Goal: Task Accomplishment & Management: Complete application form

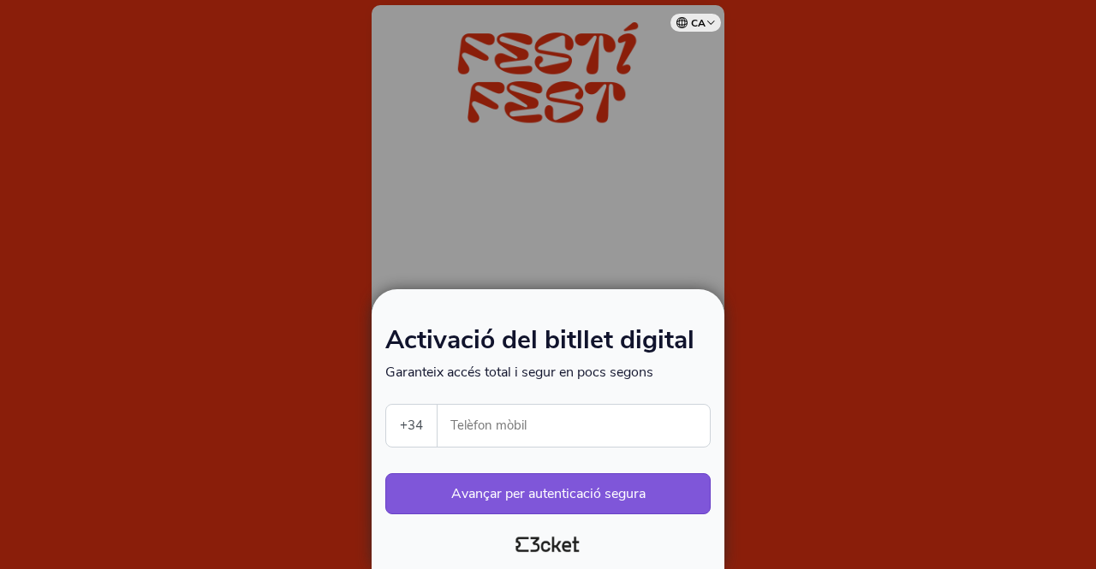
select select "34"
click at [502, 423] on input "Telèfon mòbil" at bounding box center [580, 426] width 258 height 42
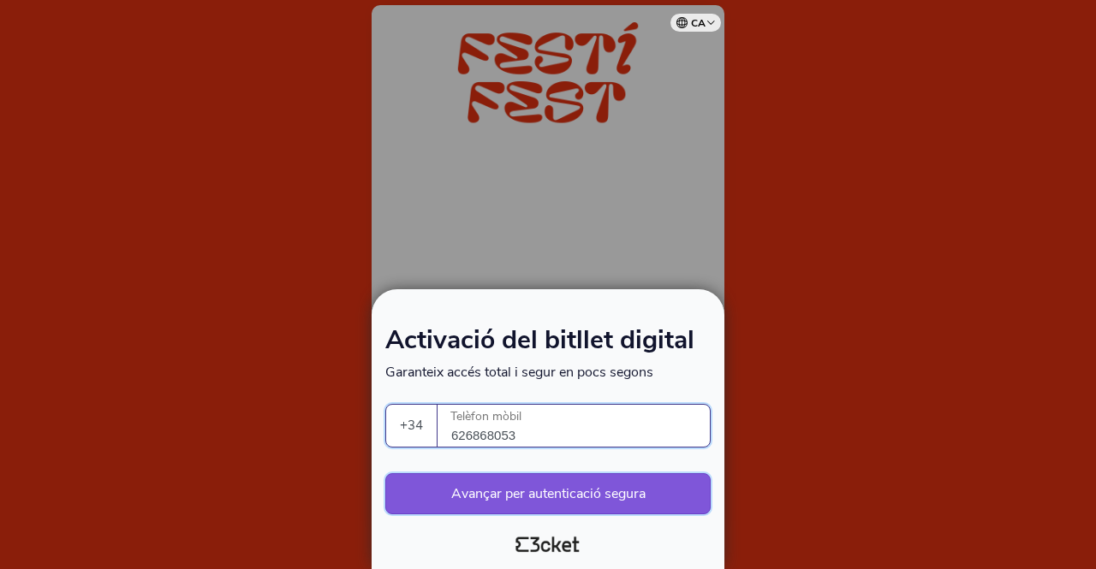
type input "626868053"
click at [561, 494] on button "Avançar per autenticació segura" at bounding box center [547, 493] width 325 height 41
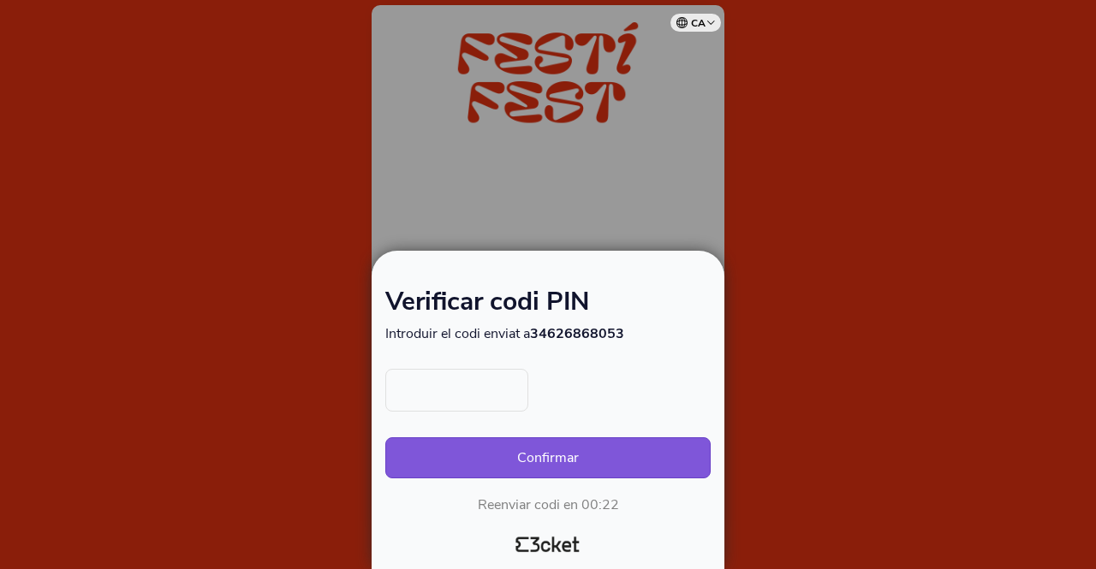
click at [447, 384] on input "text" at bounding box center [456, 390] width 143 height 43
type input "7997"
click at [566, 461] on button "Confirmar" at bounding box center [547, 457] width 325 height 41
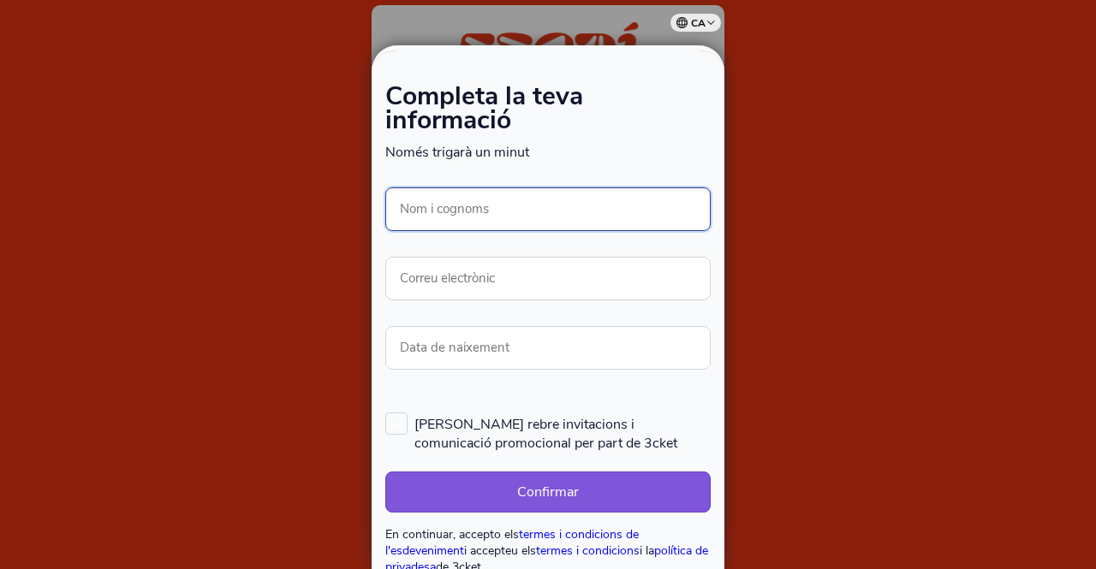
click at [442, 211] on input "Nom i cognoms" at bounding box center [547, 209] width 325 height 44
type input "[PERSON_NAME]"
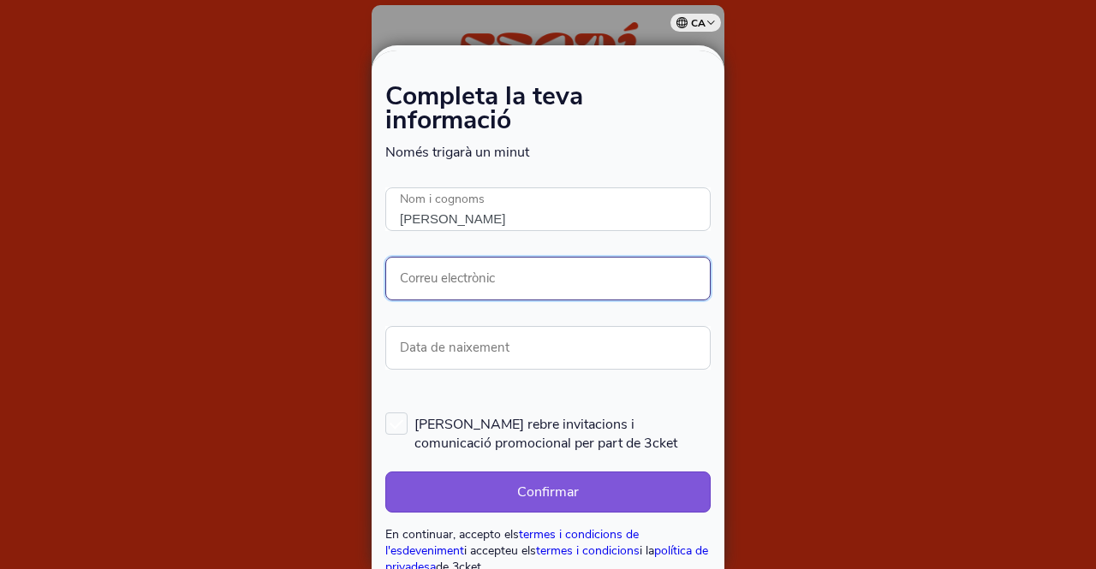
click at [434, 276] on input "Correu electrònic" at bounding box center [547, 279] width 325 height 44
type input "mbofarullsa@uoc.edu"
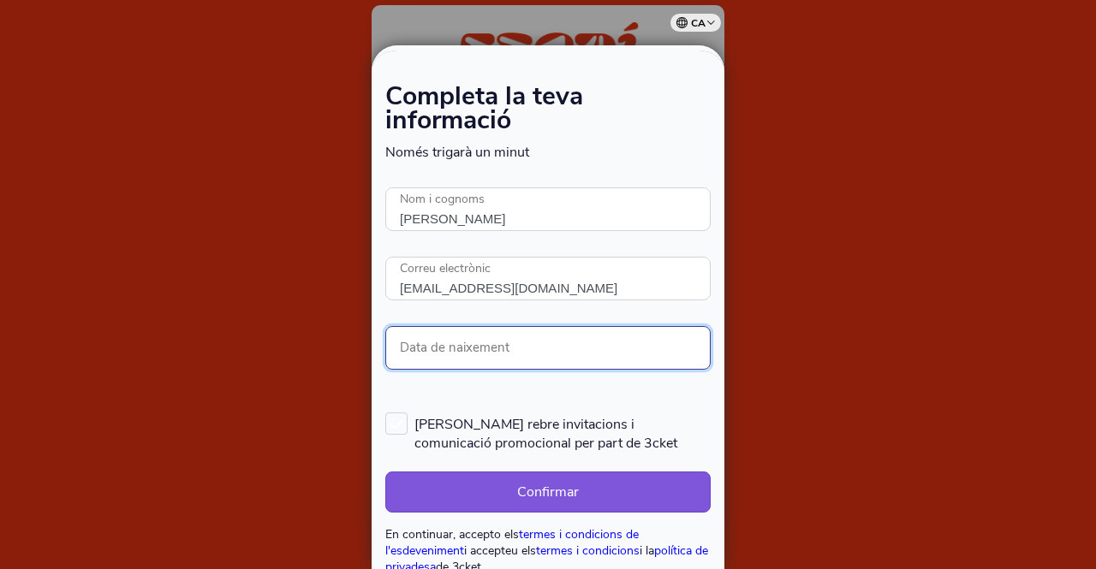
click at [447, 332] on input "Data de naixement" at bounding box center [547, 348] width 325 height 44
type input "20/11/1966"
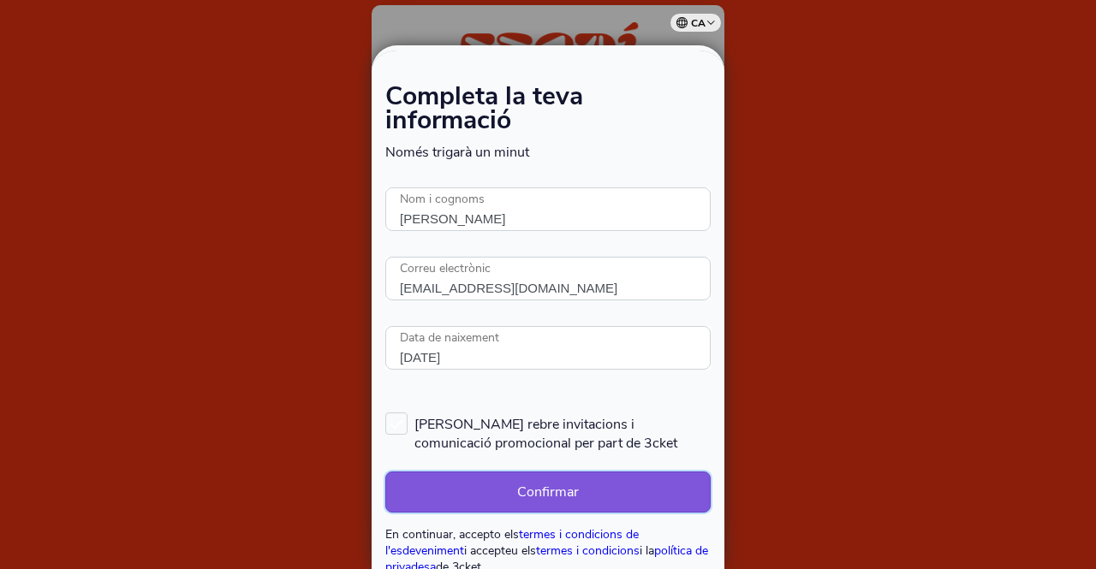
click at [553, 493] on button "Confirmar" at bounding box center [547, 492] width 325 height 41
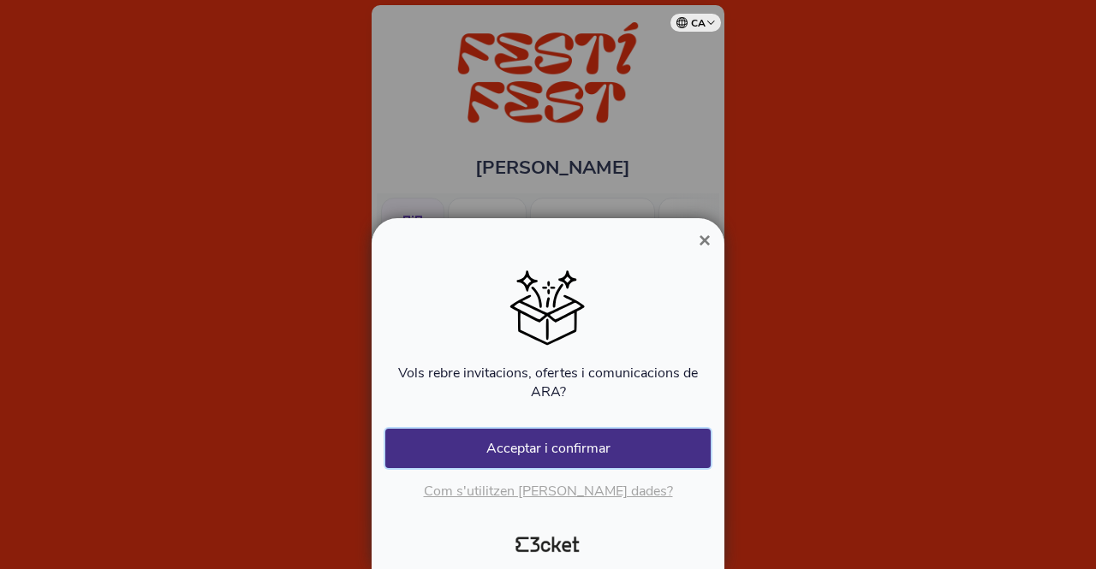
click at [548, 446] on button "Acceptar i confirmar" at bounding box center [547, 448] width 325 height 39
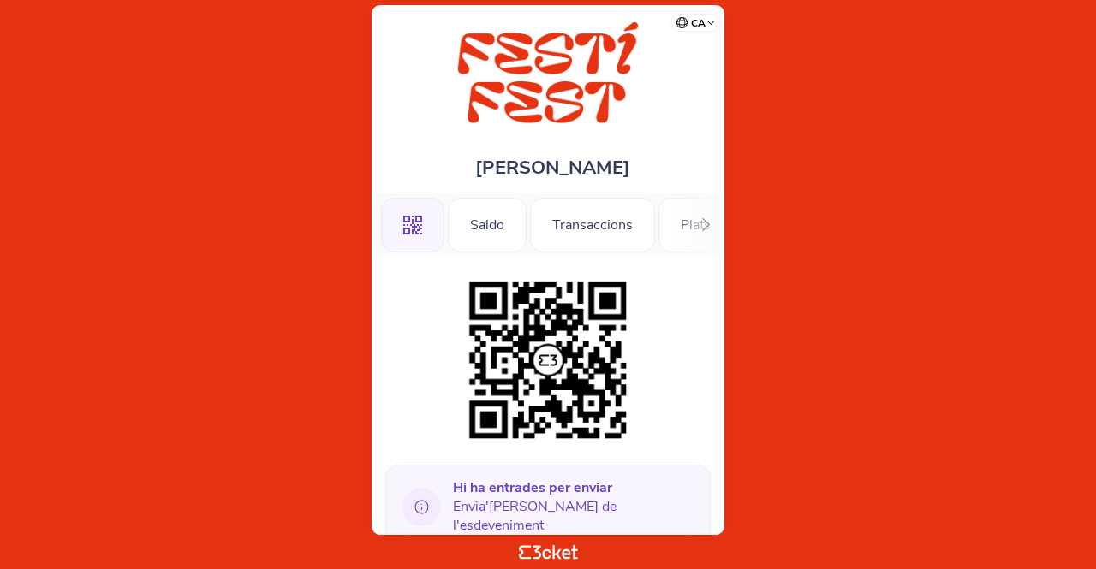
click at [703, 221] on icon at bounding box center [705, 224] width 13 height 13
click at [510, 490] on b "Hi ha entrades per enviar" at bounding box center [532, 487] width 159 height 19
click at [425, 498] on icon at bounding box center [421, 507] width 39 height 39
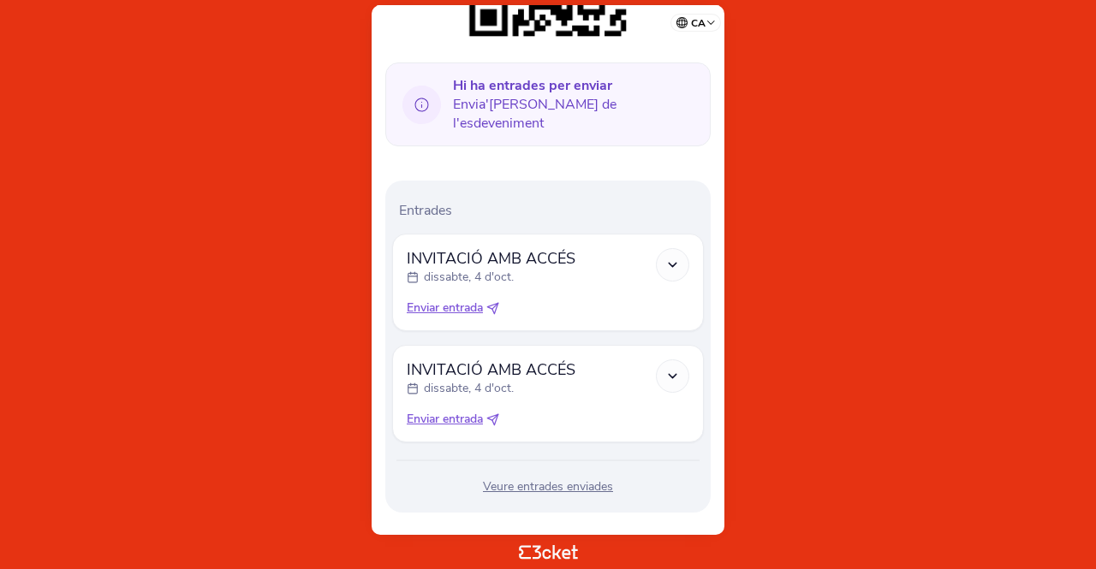
click at [460, 300] on span "Enviar entrada" at bounding box center [445, 308] width 76 height 17
select select "34"
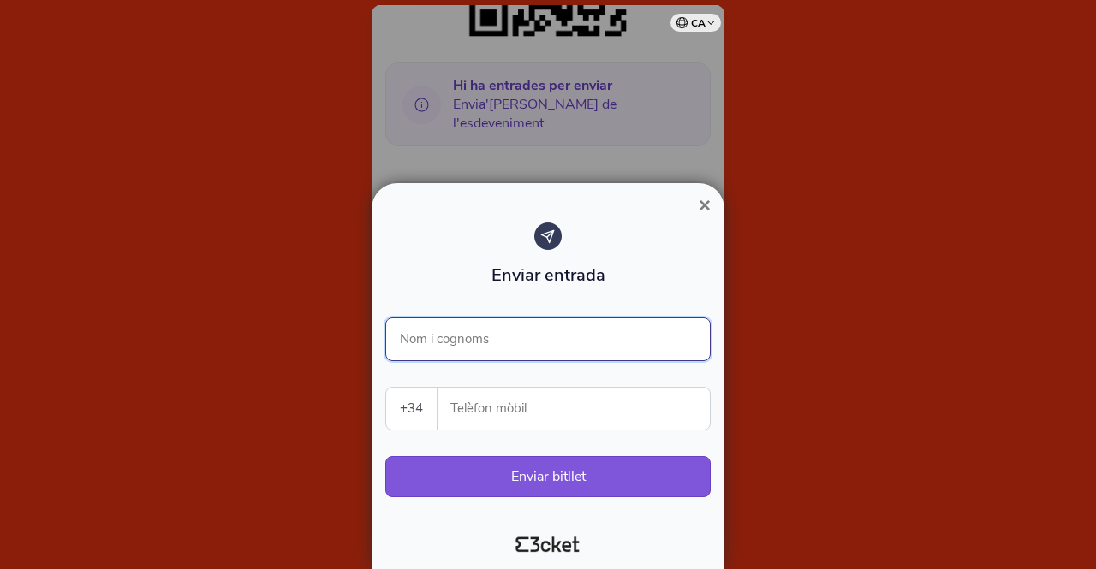
click at [447, 331] on input "Nom i cognoms" at bounding box center [547, 340] width 325 height 44
type input "[PERSON_NAME]"
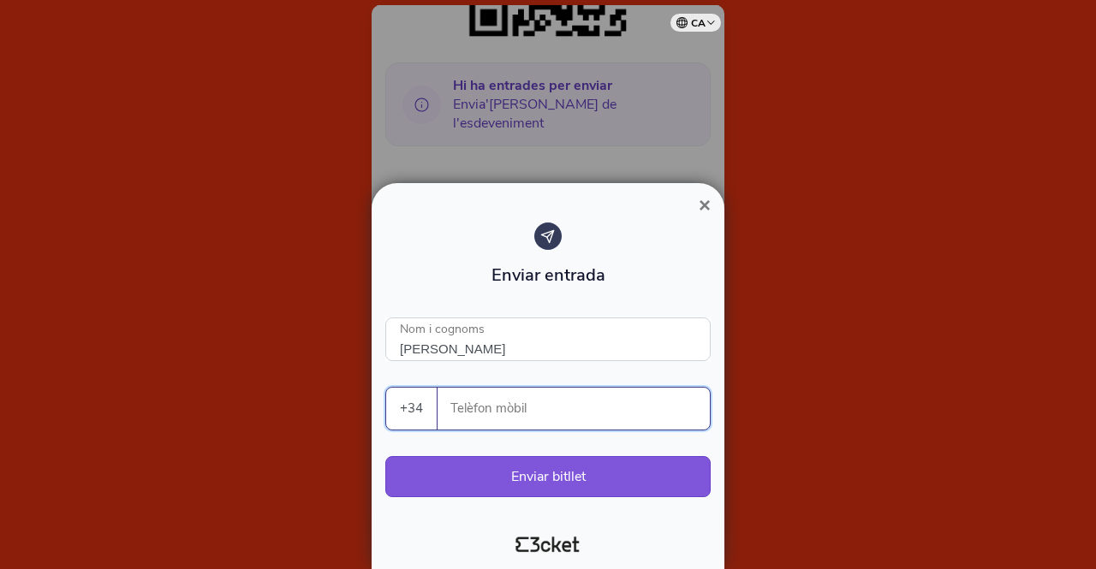
click at [482, 417] on input "Telèfon mòbil" at bounding box center [580, 409] width 258 height 42
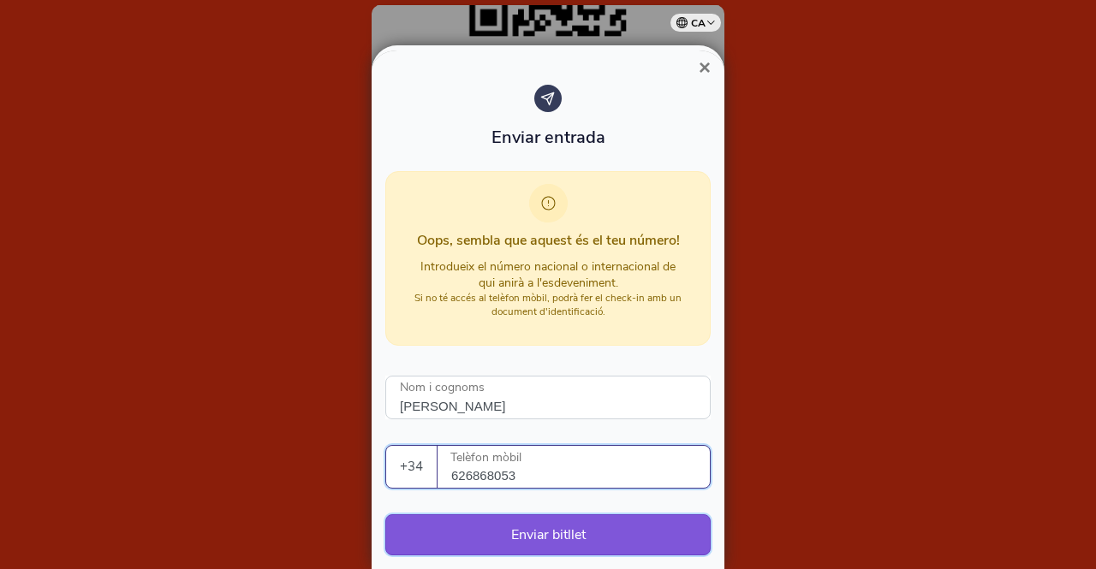
type input "626868053"
click at [550, 525] on button "Enviar bitllet" at bounding box center [547, 534] width 325 height 41
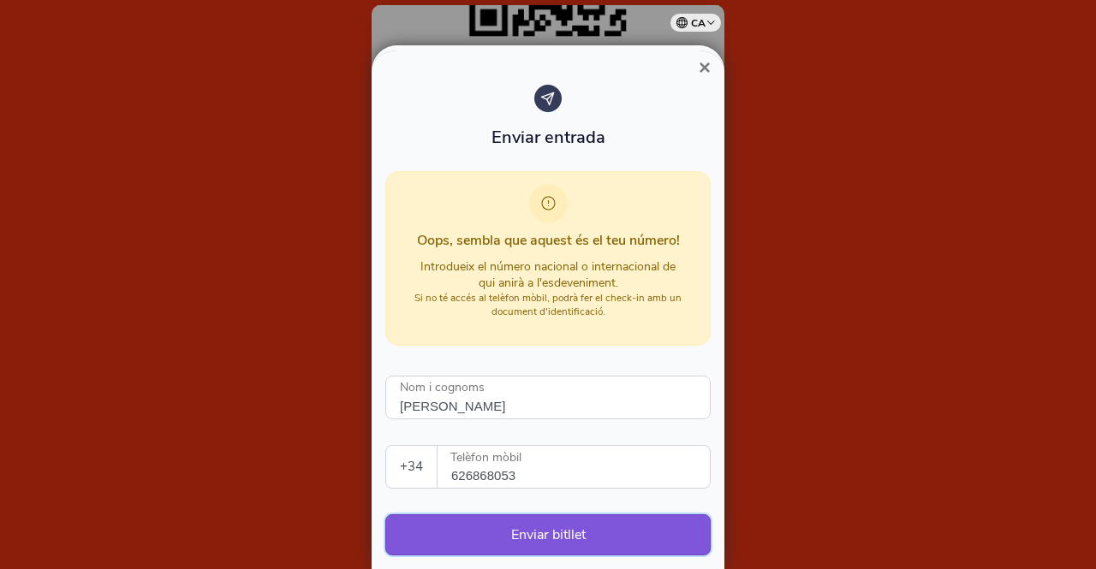
click at [544, 532] on button "Enviar bitllet" at bounding box center [547, 534] width 325 height 41
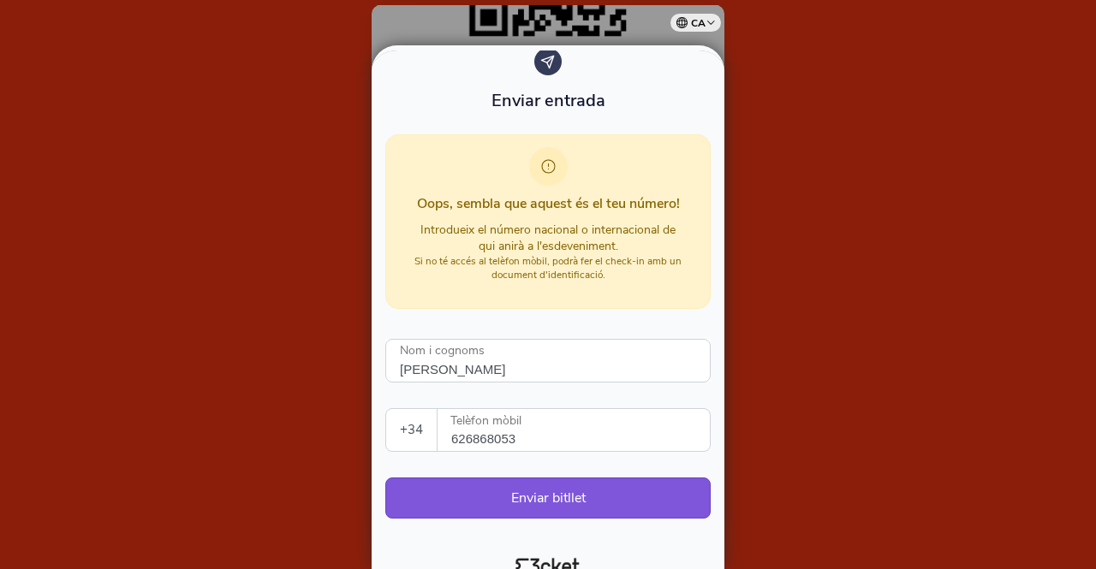
scroll to position [54, 0]
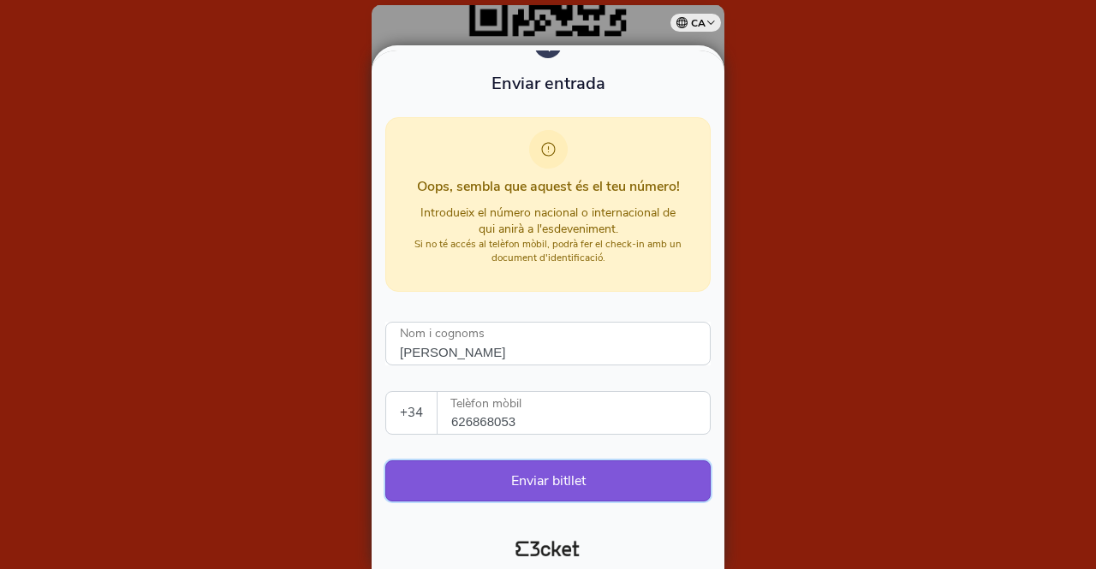
click at [552, 475] on button "Enviar bitllet" at bounding box center [547, 480] width 325 height 41
click at [572, 472] on button "Enviar bitllet" at bounding box center [547, 480] width 325 height 41
click at [541, 408] on input "626868053" at bounding box center [580, 413] width 258 height 42
click at [548, 57] on span at bounding box center [547, 44] width 27 height 27
drag, startPoint x: 548, startPoint y: 50, endPoint x: 644, endPoint y: 149, distance: 138.0
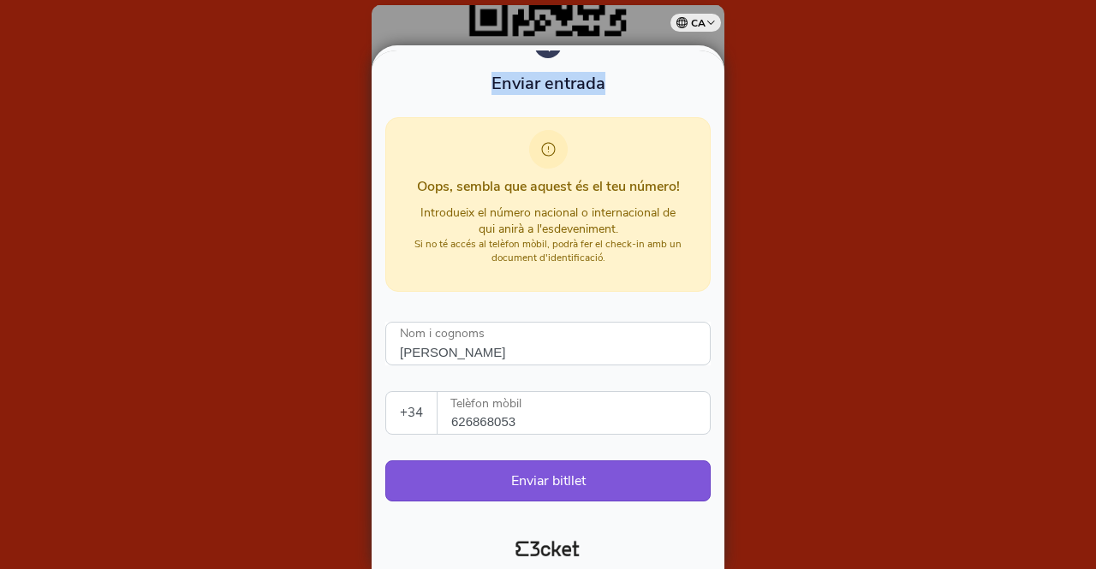
click at [628, 151] on div "Enviar entrada Oops, sembla que aquest és el teu número! Introdueix el número n…" at bounding box center [547, 275] width 325 height 488
click at [763, 62] on div at bounding box center [548, 284] width 1096 height 569
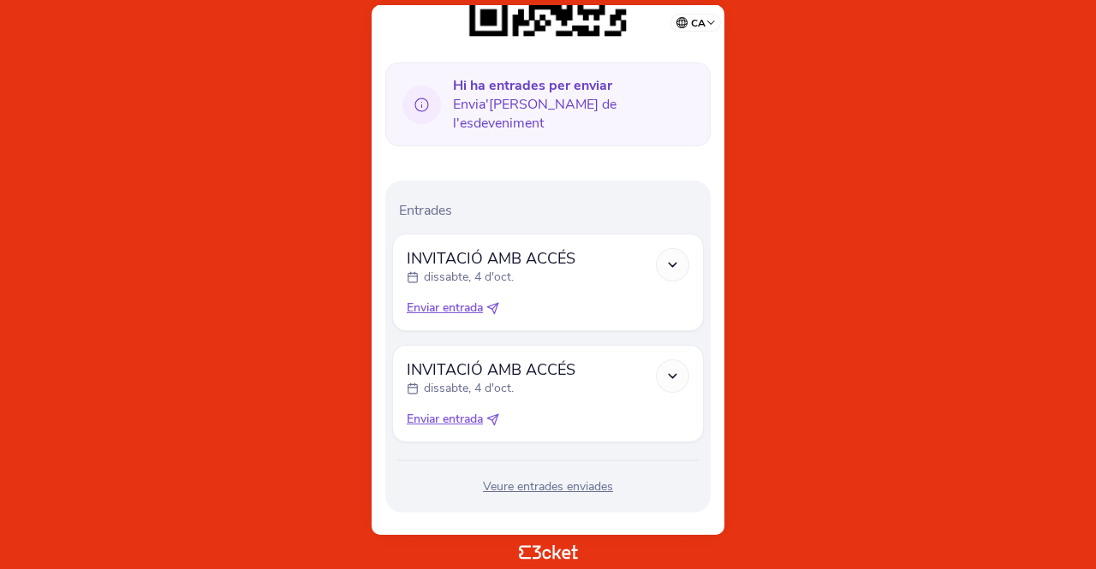
click at [676, 263] on polyline at bounding box center [672, 264] width 8 height 3
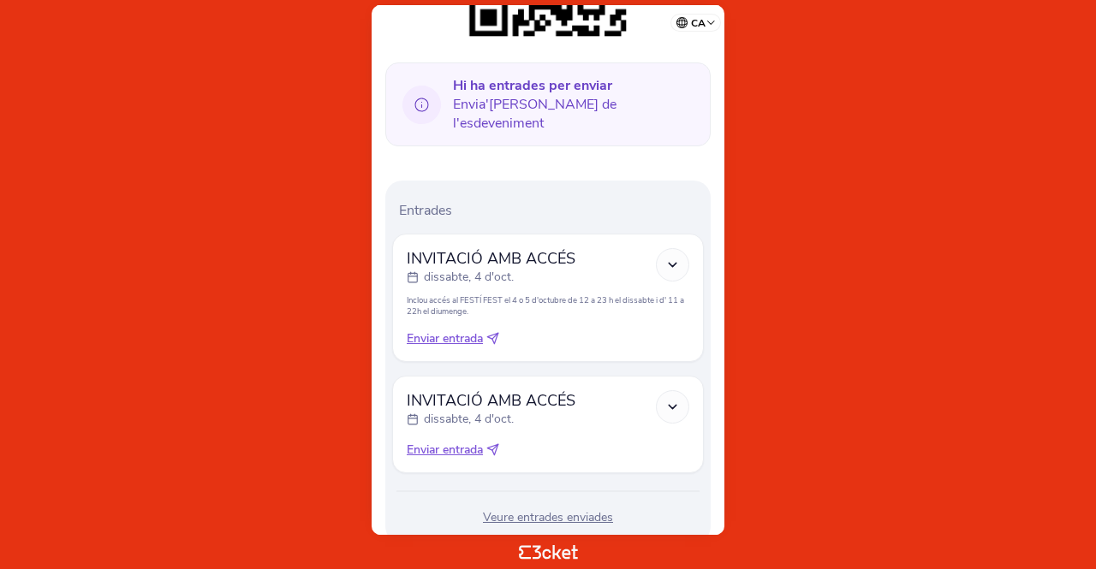
click at [543, 509] on div "Veure entrades enviades" at bounding box center [548, 517] width 312 height 17
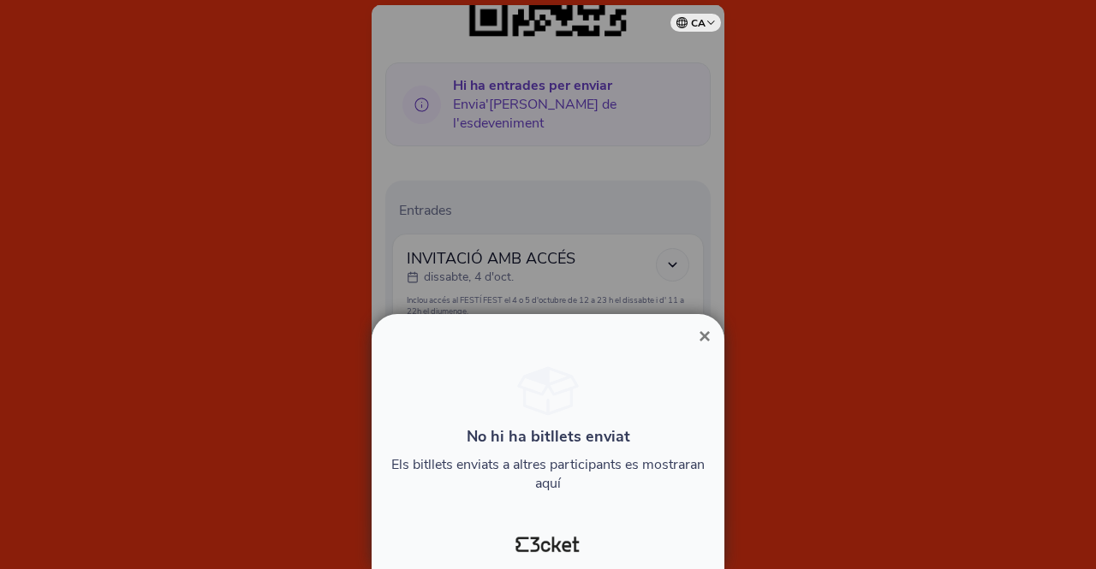
click at [703, 335] on span "×" at bounding box center [704, 335] width 12 height 23
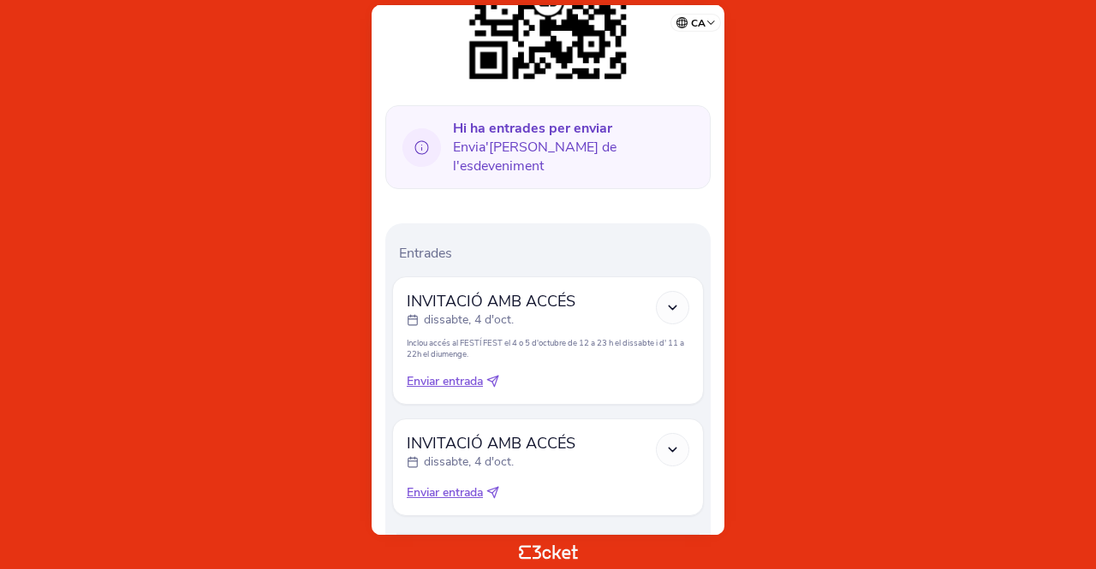
scroll to position [433, 0]
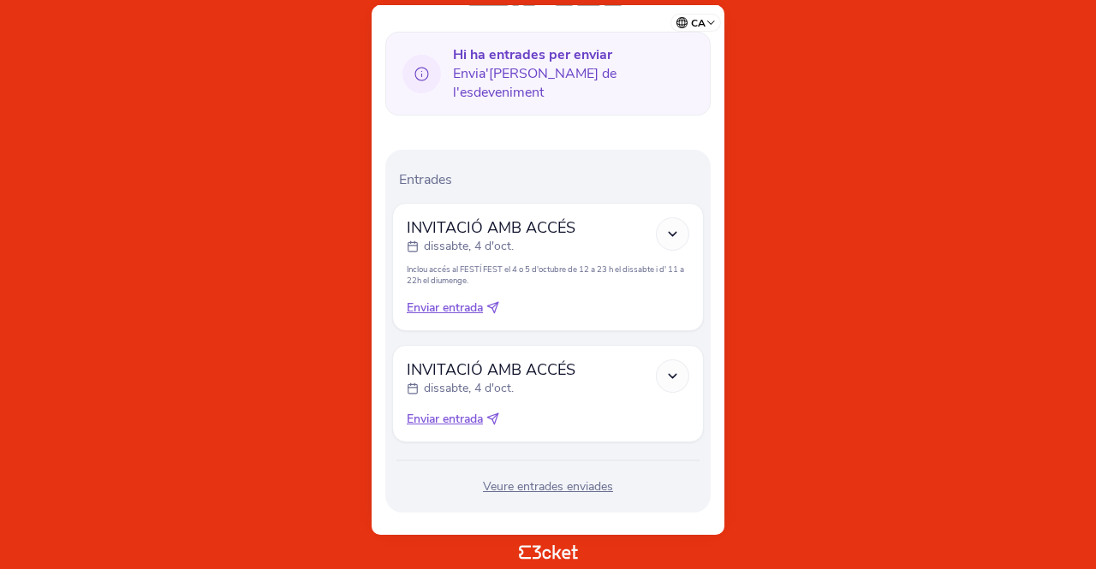
click at [458, 300] on span "Enviar entrada" at bounding box center [445, 308] width 76 height 17
select select "34"
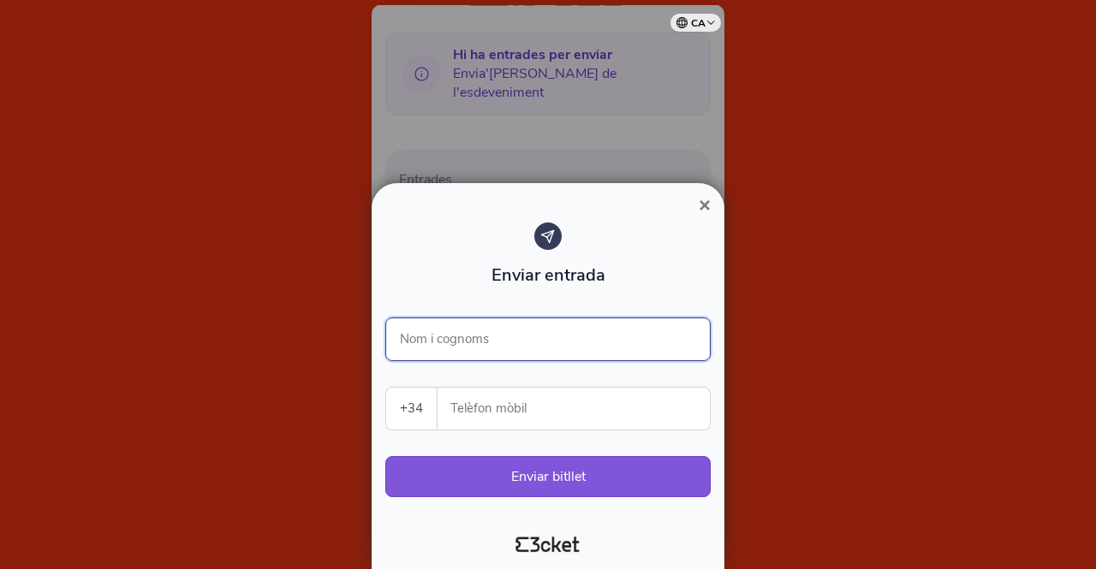
click at [449, 334] on input "Nom i cognoms" at bounding box center [547, 340] width 325 height 44
type input "Silvia Soler"
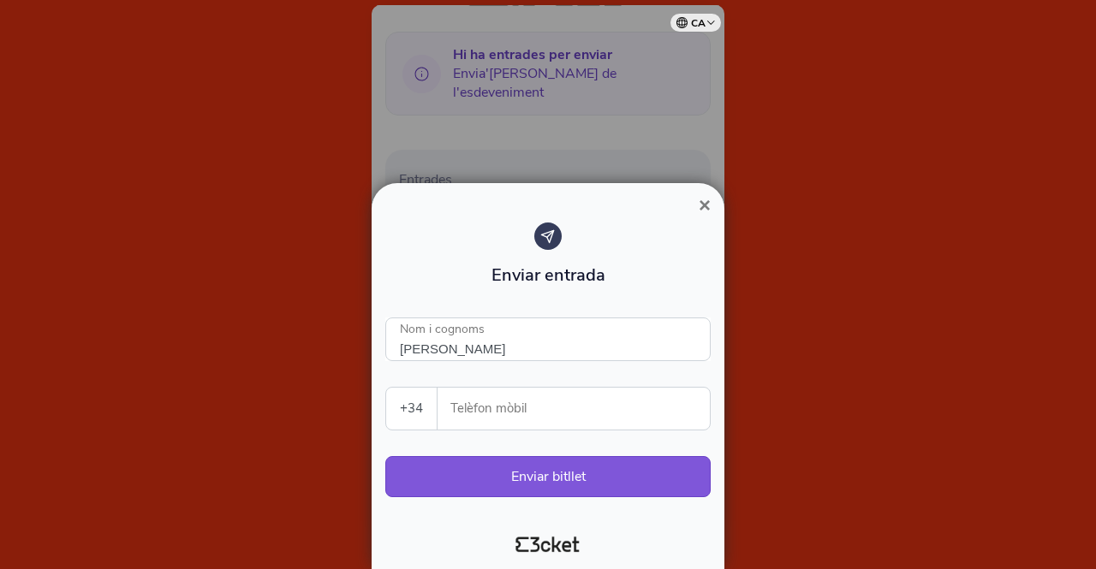
click at [485, 401] on input "Telèfon mòbil" at bounding box center [580, 409] width 258 height 42
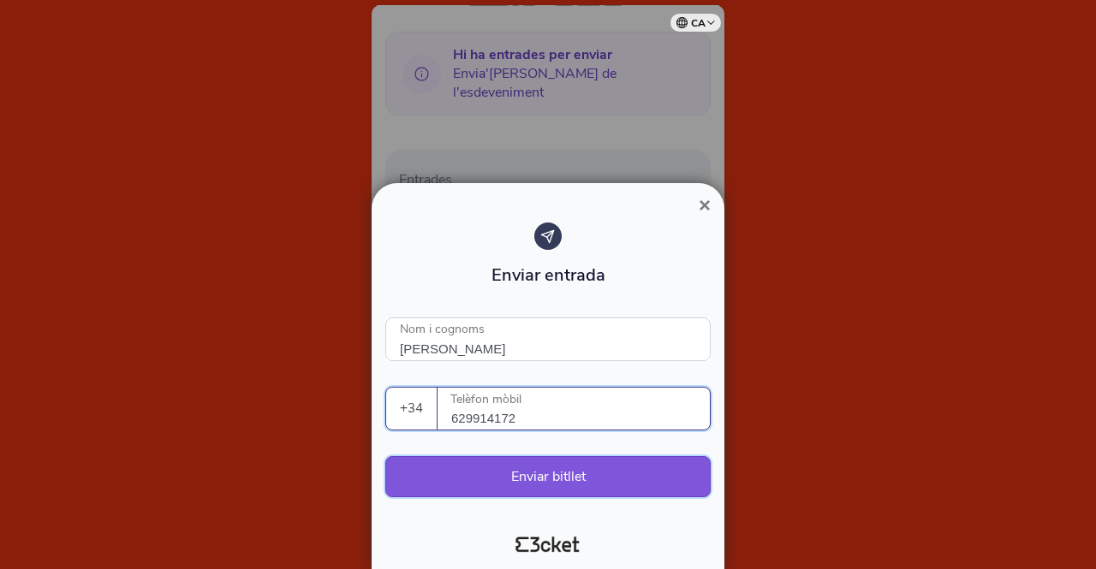
type input "629914172"
click at [561, 474] on button "Enviar bitllet" at bounding box center [547, 476] width 325 height 41
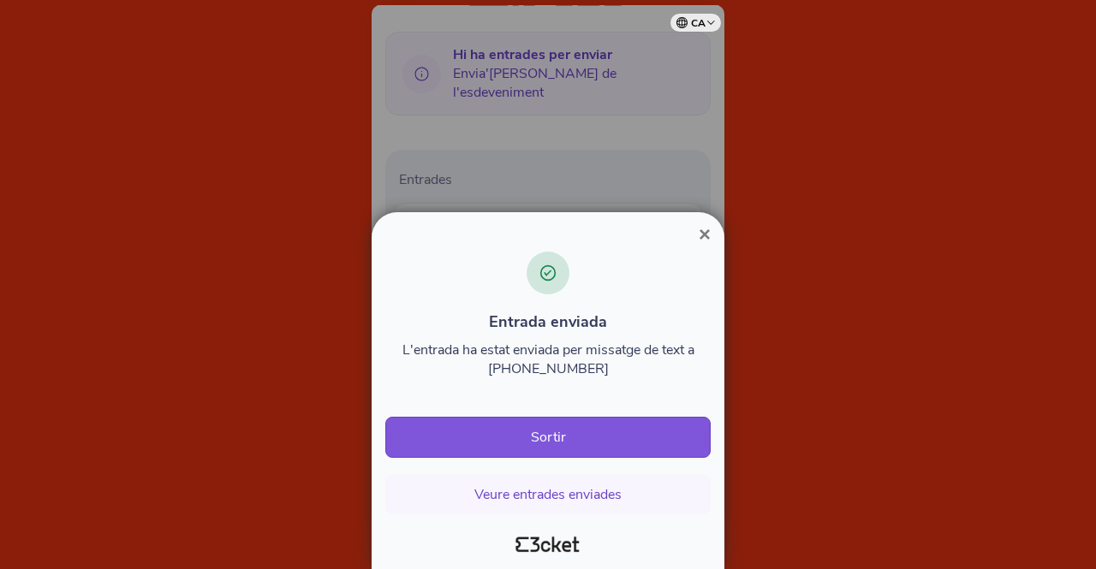
click at [705, 235] on span "×" at bounding box center [704, 234] width 12 height 23
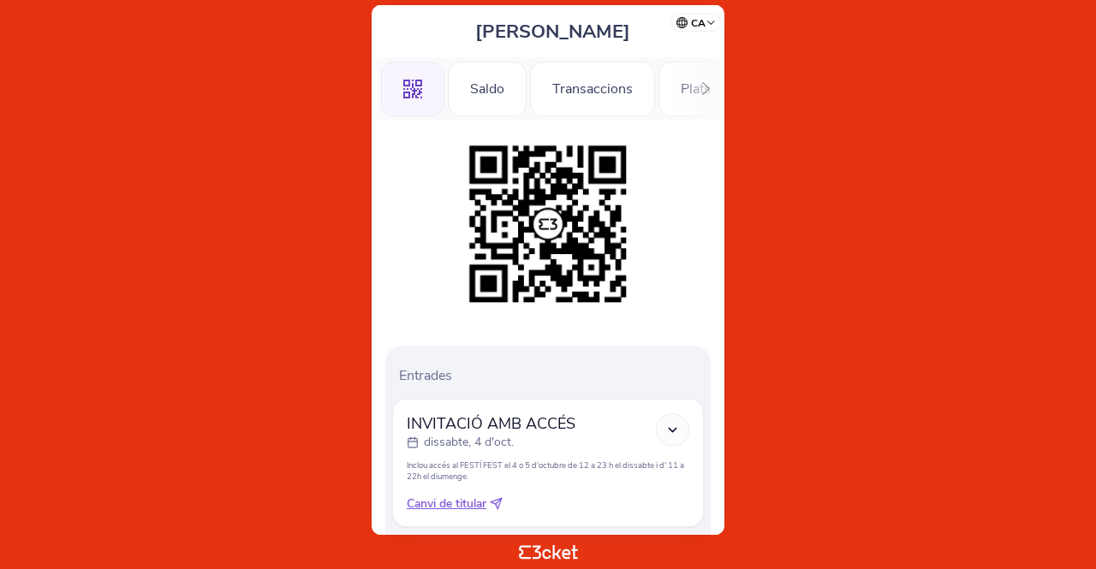
scroll to position [240, 0]
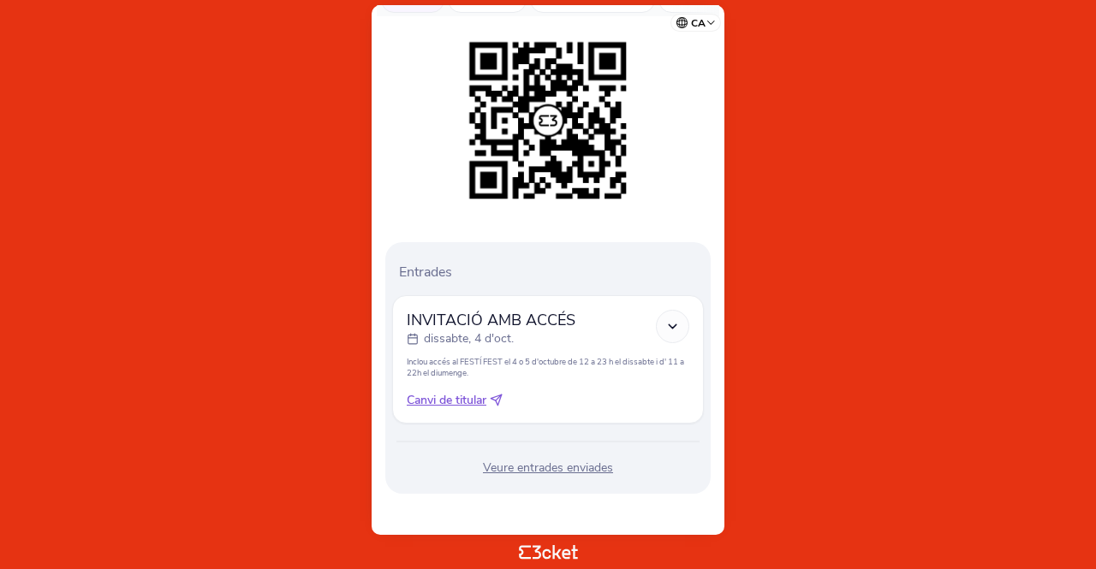
click at [461, 401] on span "Canvi de titular" at bounding box center [447, 400] width 80 height 17
select select "34"
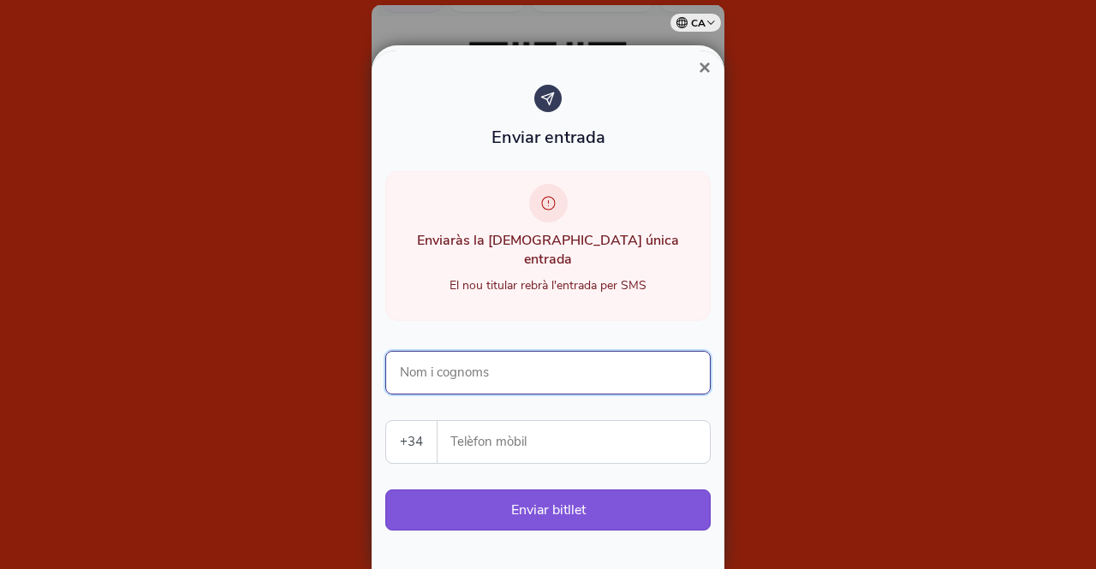
click at [448, 353] on input "Nom i cognoms" at bounding box center [547, 373] width 325 height 44
click at [704, 64] on span "×" at bounding box center [704, 67] width 12 height 23
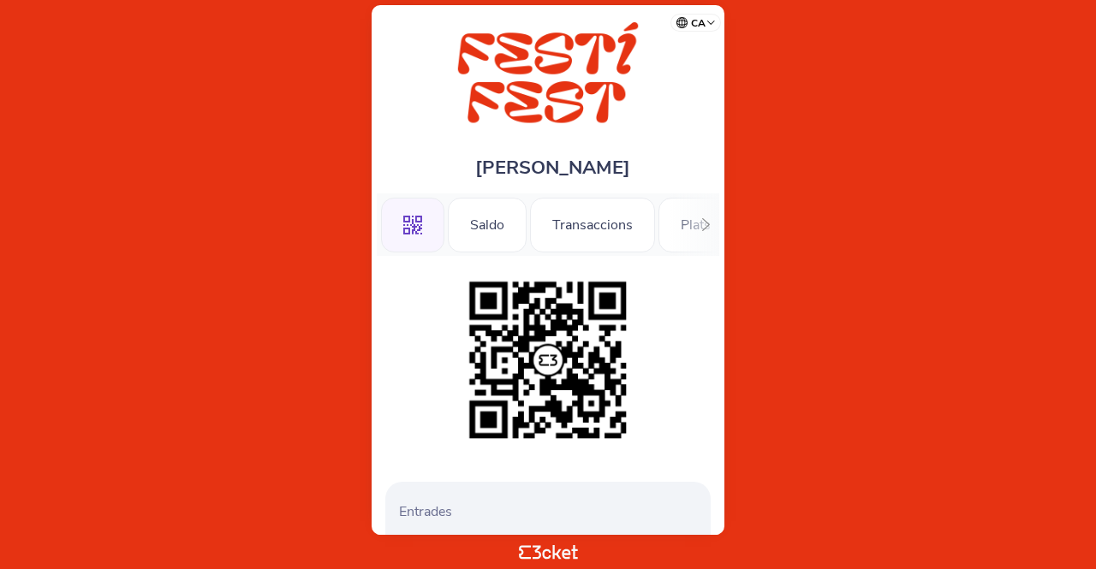
click at [551, 357] on img at bounding box center [547, 360] width 175 height 175
click at [705, 223] on icon at bounding box center [705, 224] width 13 height 13
click at [568, 514] on p "Entrades" at bounding box center [551, 511] width 305 height 19
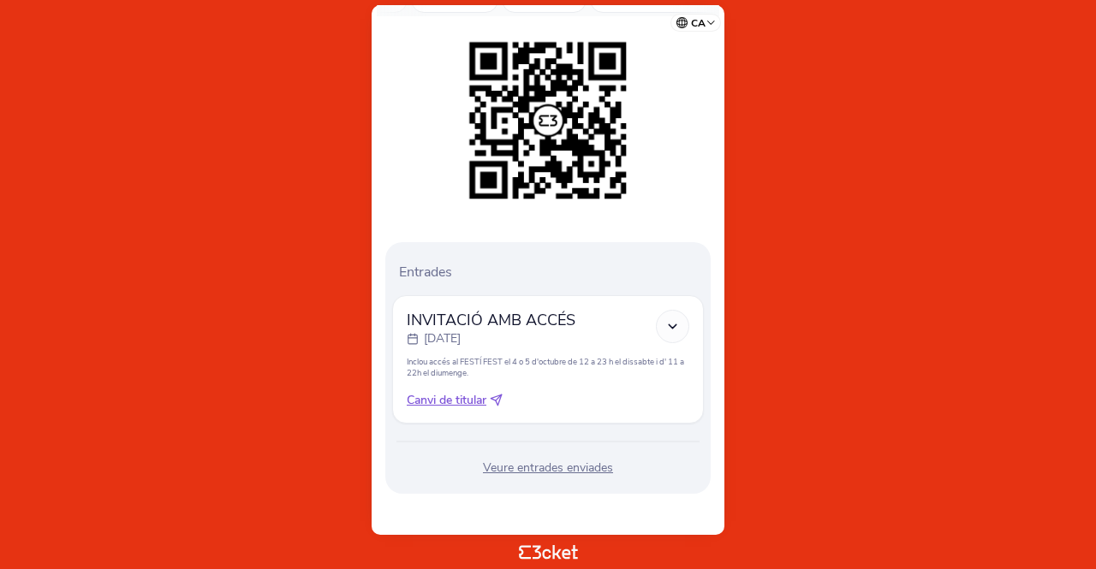
click at [549, 466] on div "Veure entrades enviades" at bounding box center [548, 468] width 312 height 17
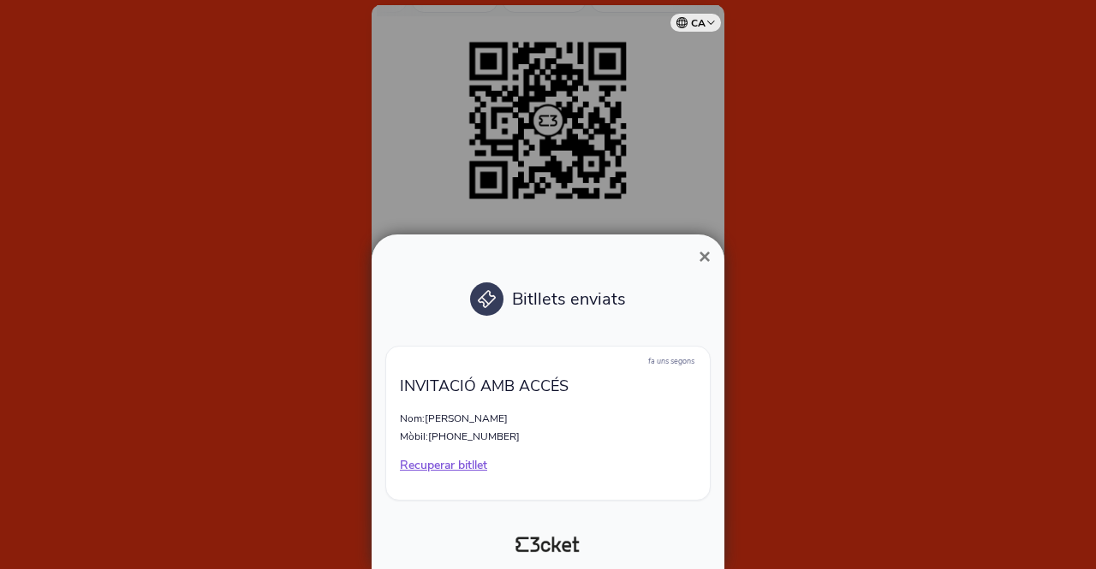
click at [704, 258] on span "×" at bounding box center [704, 256] width 12 height 23
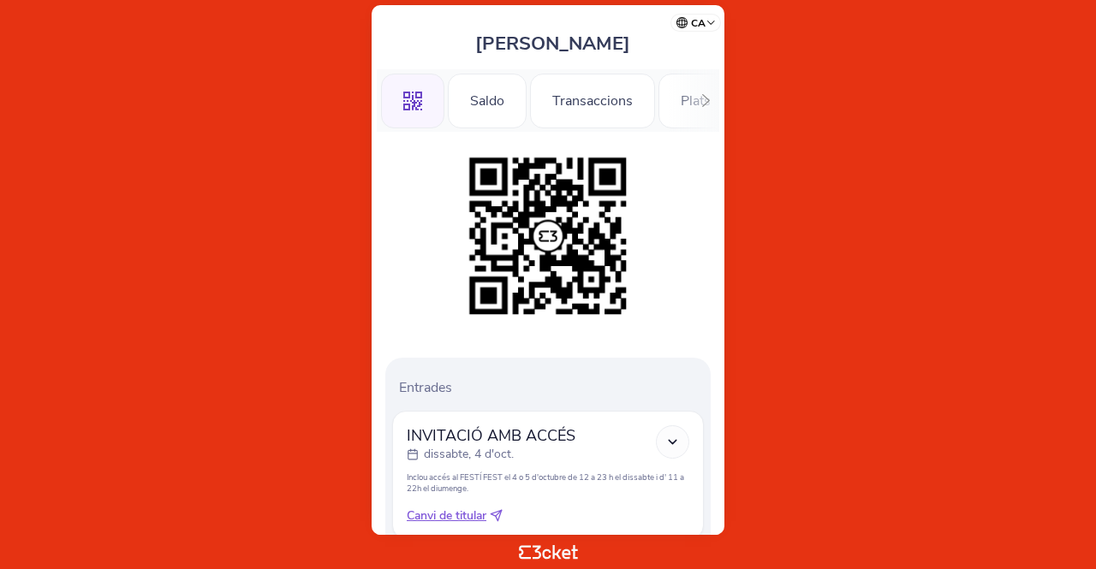
scroll to position [68, 0]
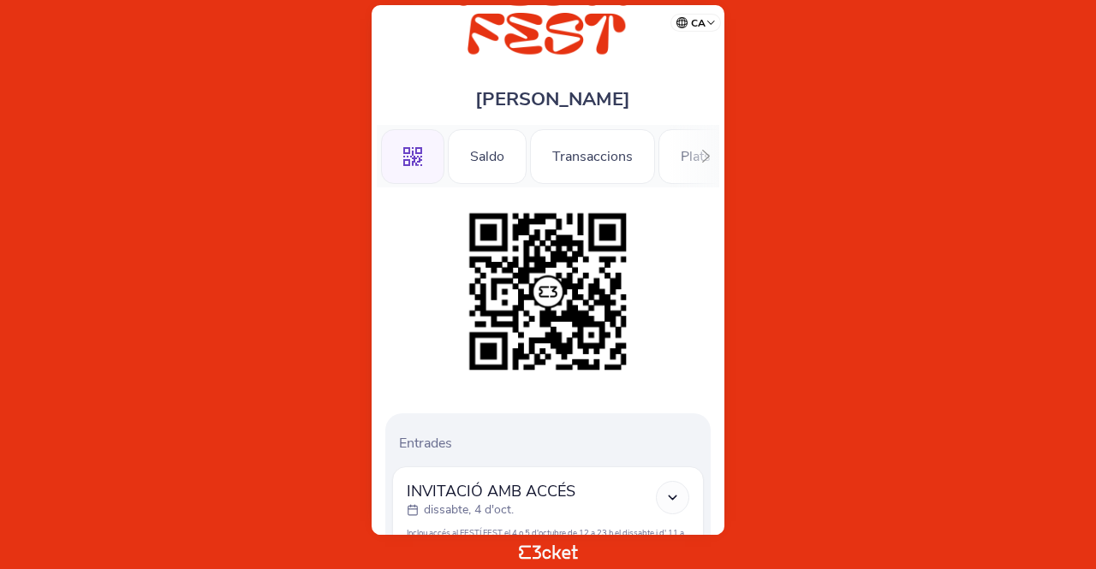
click at [415, 158] on icon ".st0{fill-rule:evenodd;clip-rule:evenodd;}" at bounding box center [412, 156] width 19 height 19
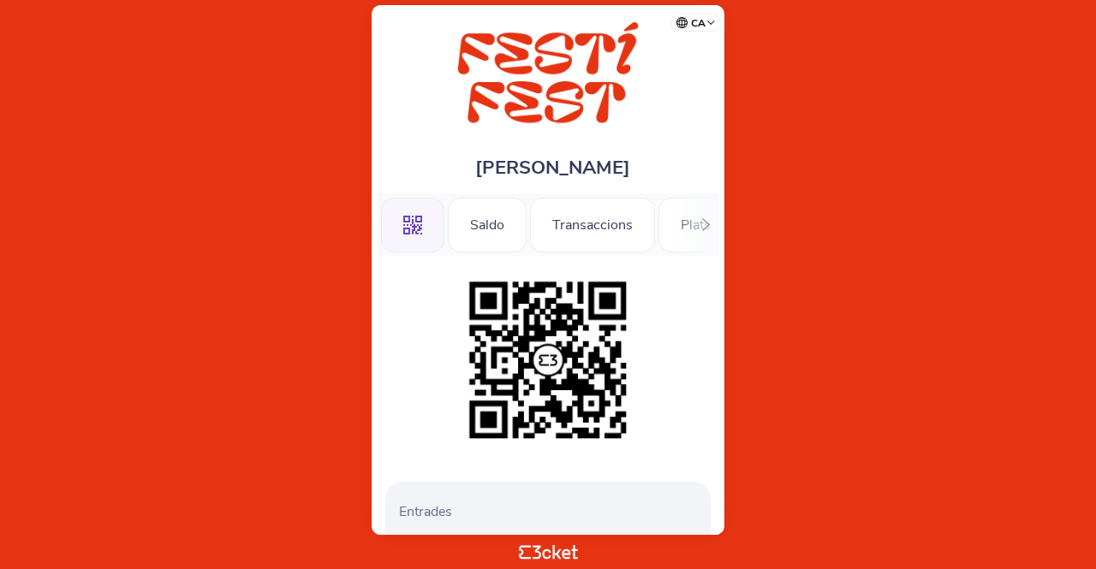
click at [542, 361] on img at bounding box center [547, 360] width 175 height 175
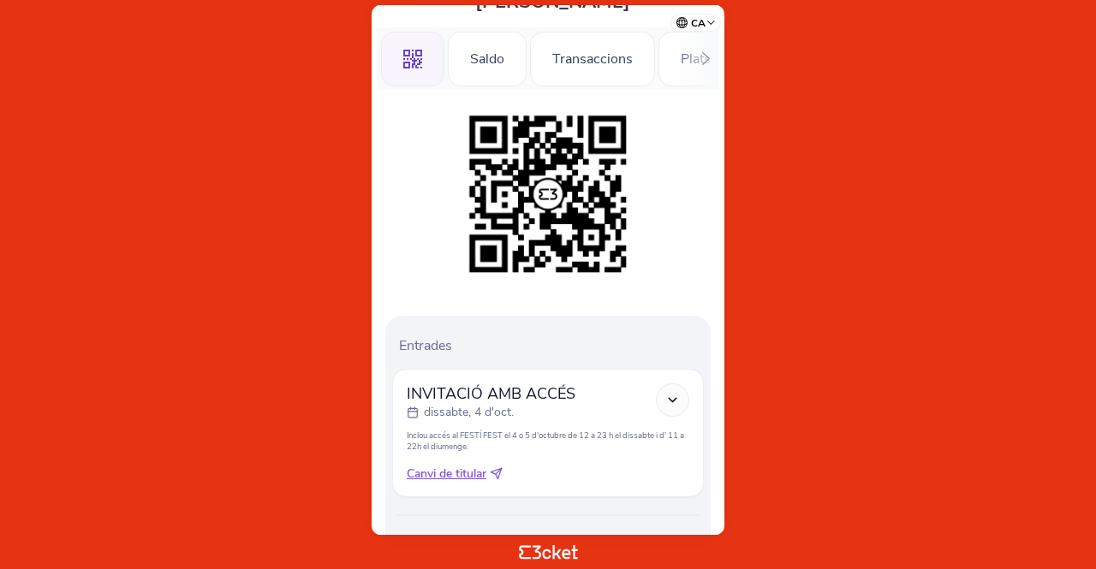
scroll to position [240, 0]
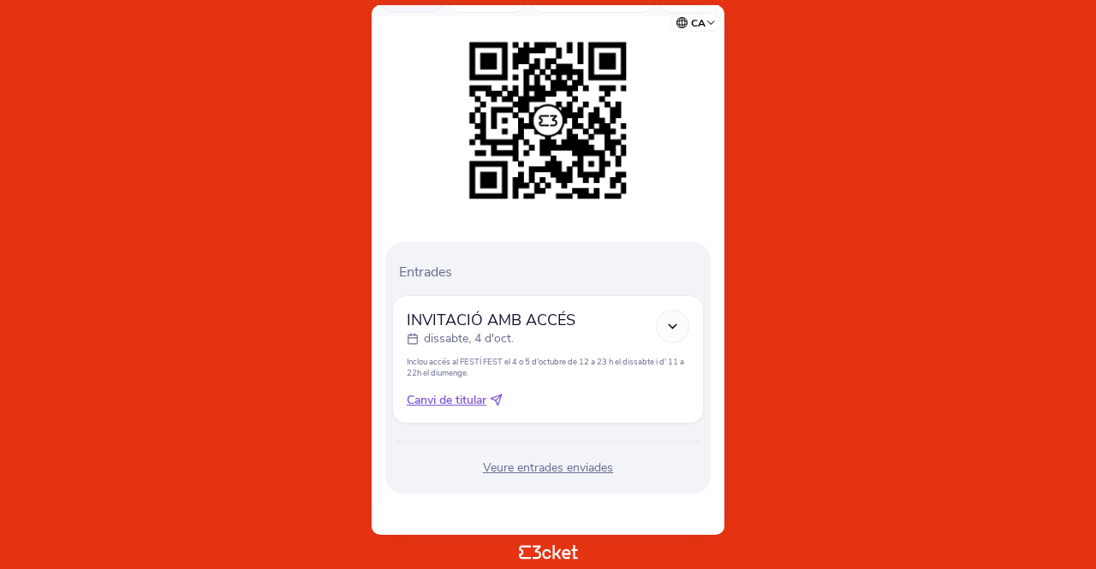
click at [542, 470] on div "Veure entrades enviades" at bounding box center [548, 468] width 312 height 17
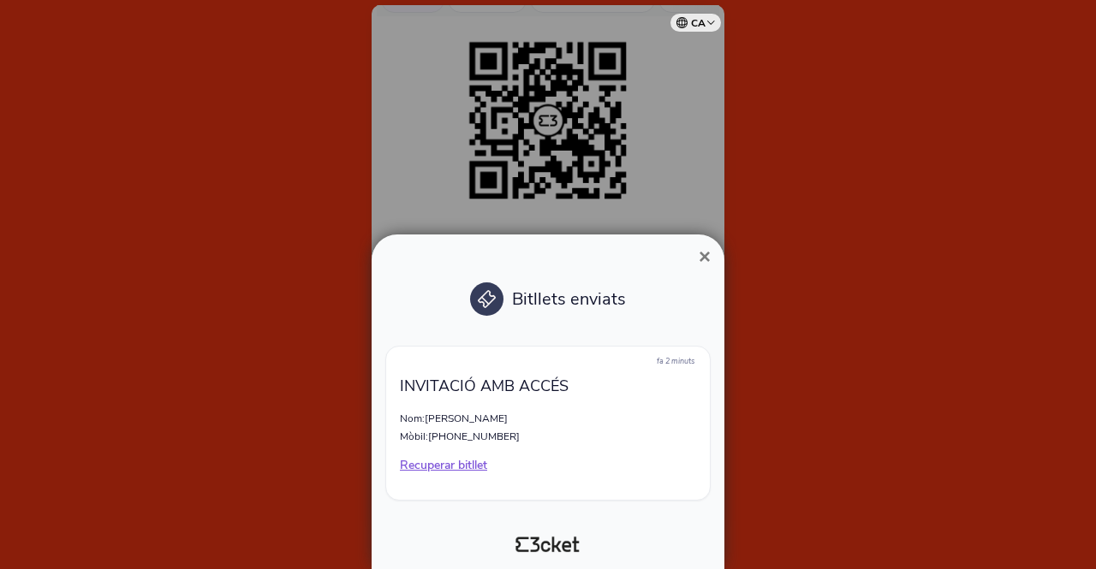
click at [709, 257] on span "×" at bounding box center [704, 256] width 12 height 23
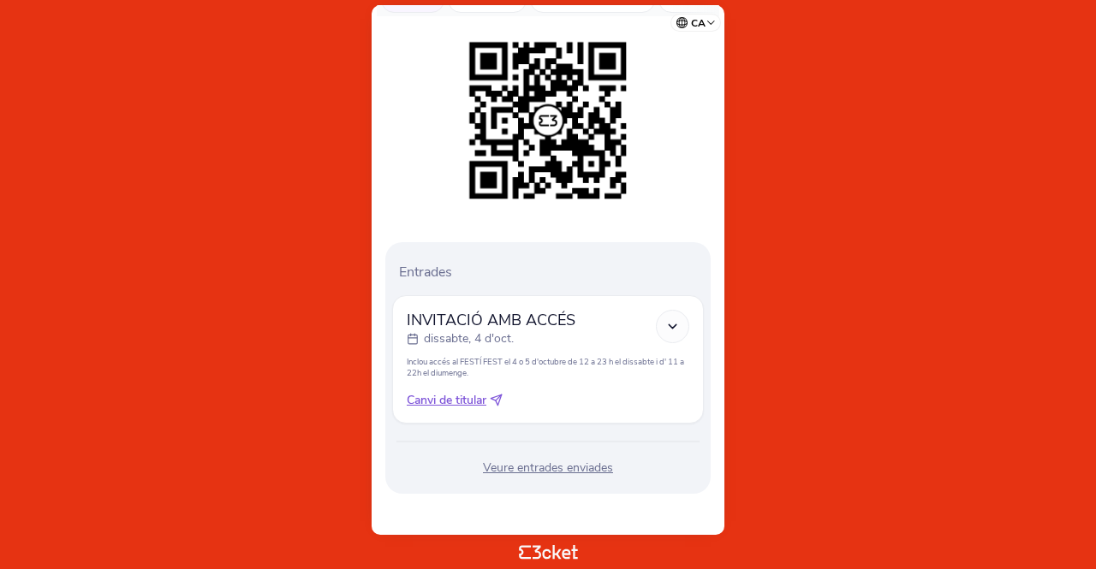
click at [669, 324] on icon at bounding box center [672, 326] width 15 height 15
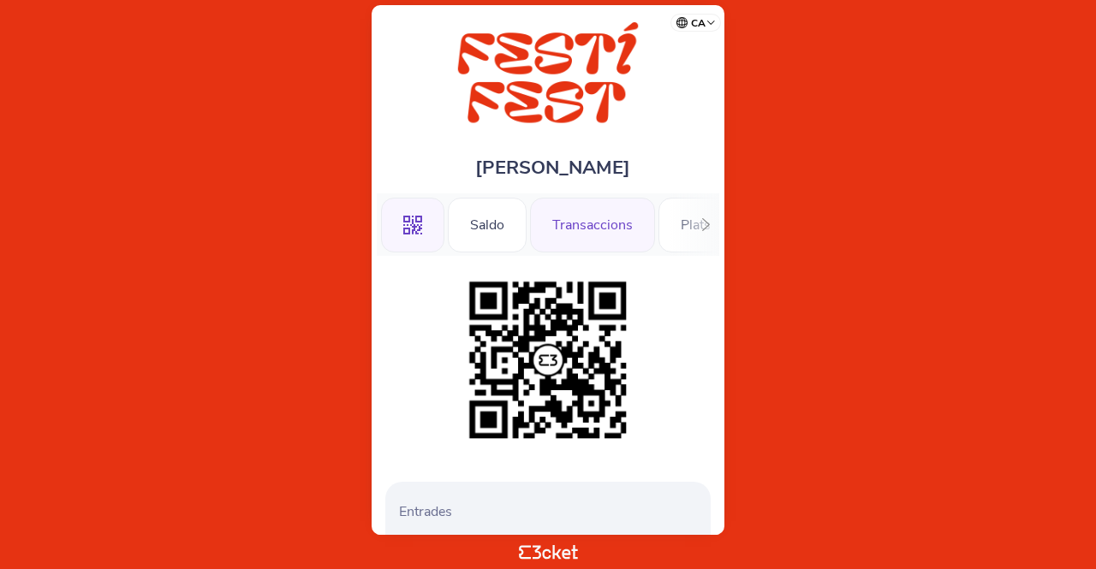
click at [580, 222] on div "Transaccions" at bounding box center [592, 225] width 125 height 55
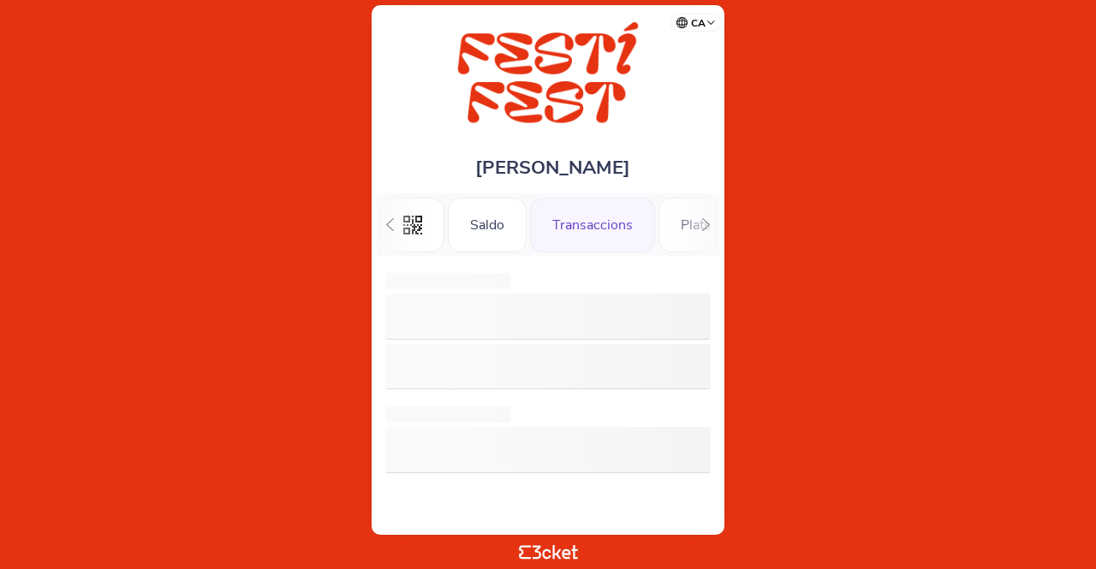
scroll to position [0, 43]
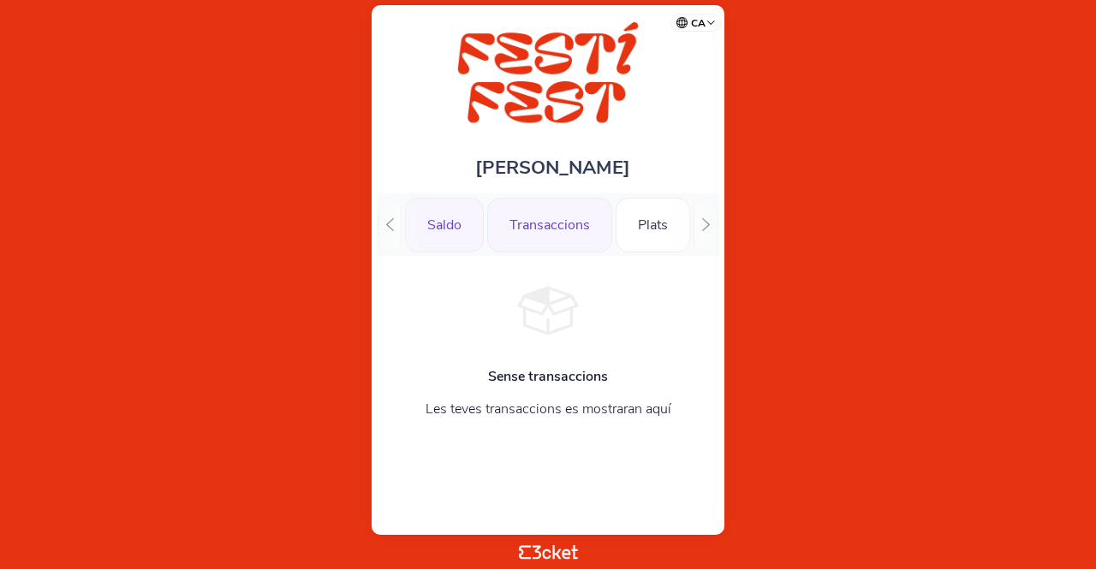
click at [439, 227] on div "Saldo" at bounding box center [444, 225] width 79 height 55
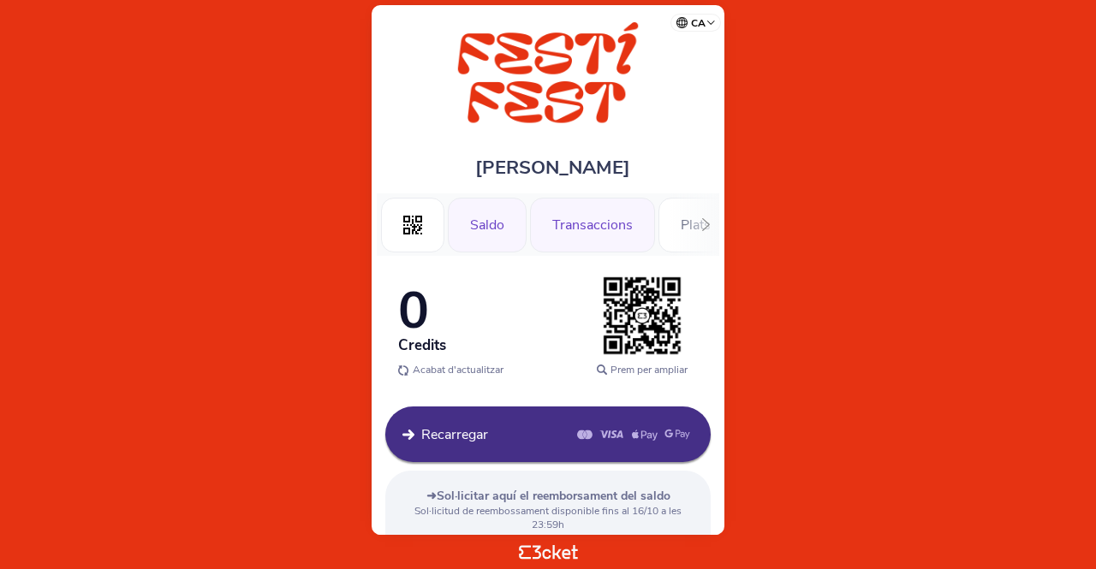
click at [558, 226] on div "Transaccions" at bounding box center [592, 225] width 125 height 55
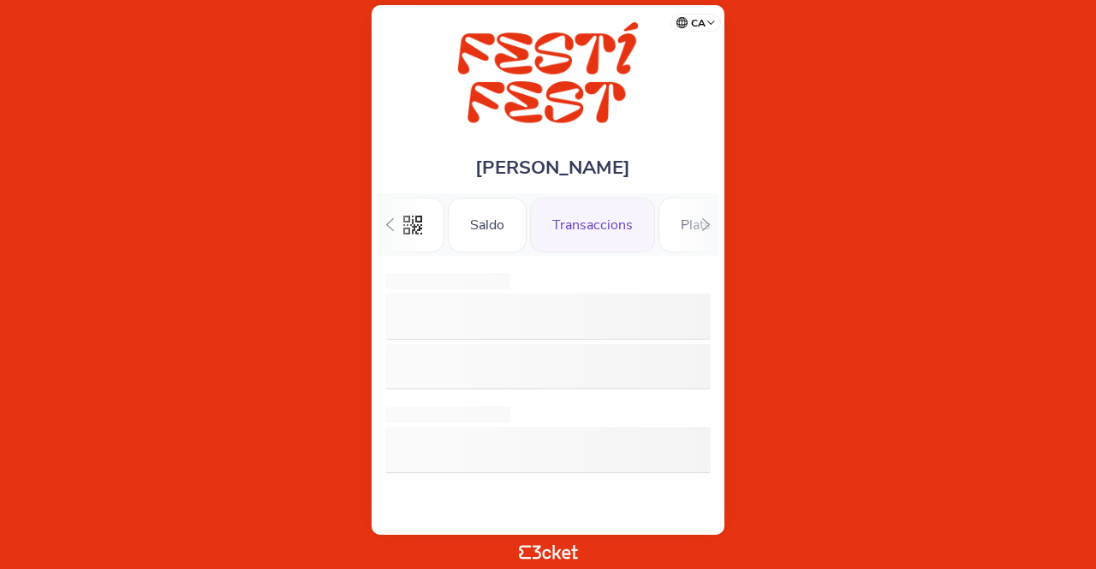
scroll to position [0, 43]
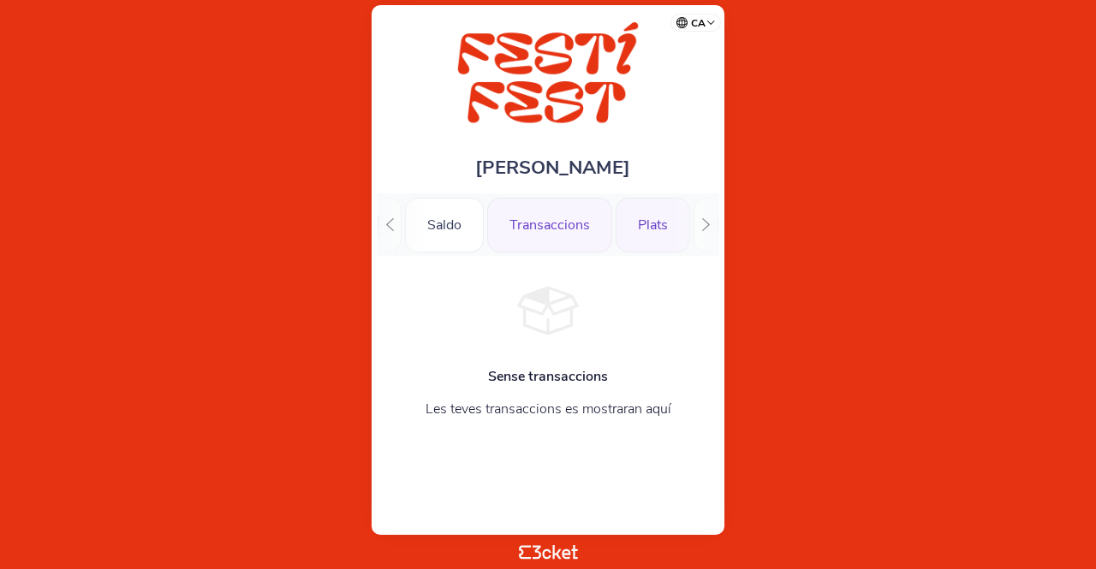
click at [650, 222] on div "Plats" at bounding box center [652, 225] width 74 height 55
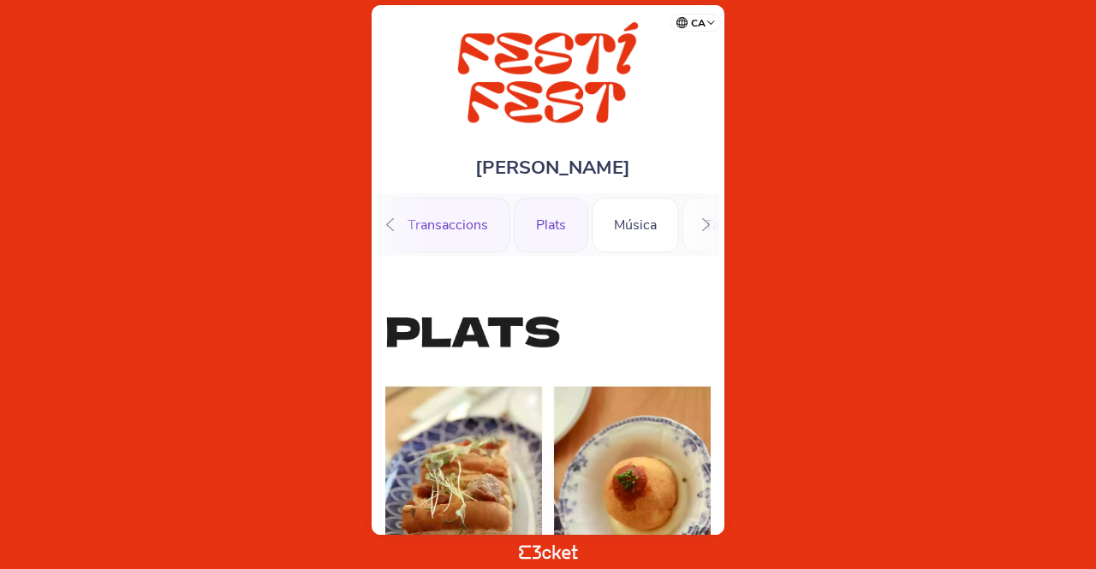
click at [455, 221] on div "Transaccions" at bounding box center [447, 225] width 125 height 55
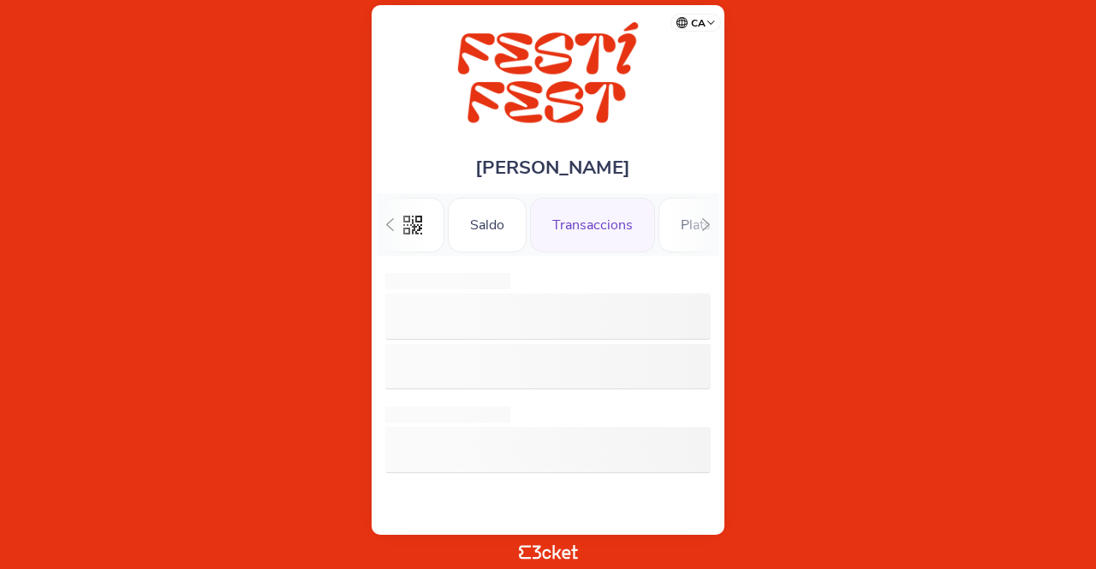
scroll to position [0, 43]
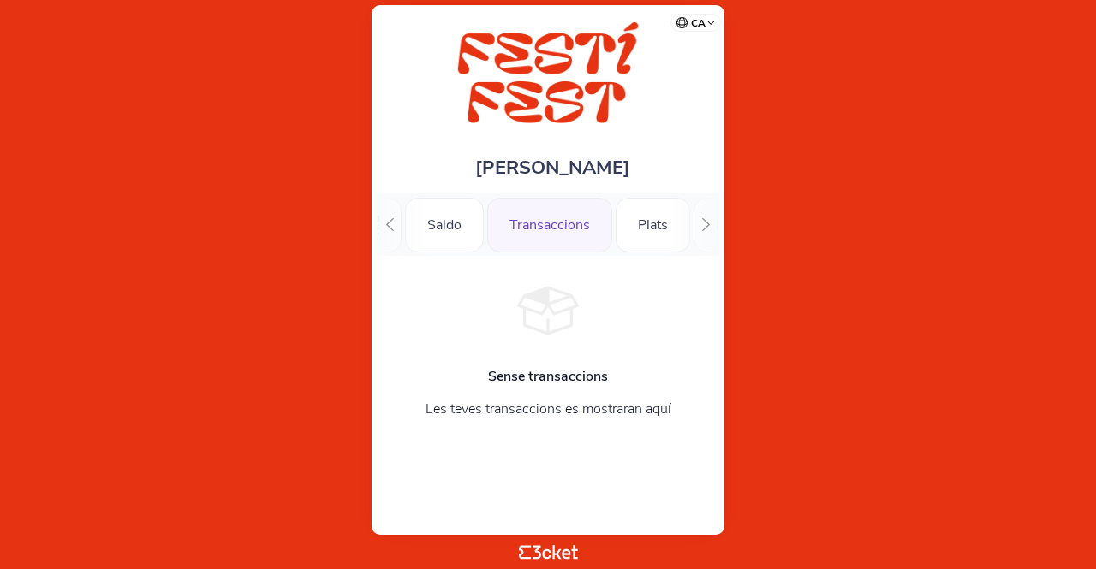
click at [555, 217] on div "Transaccions" at bounding box center [549, 225] width 125 height 55
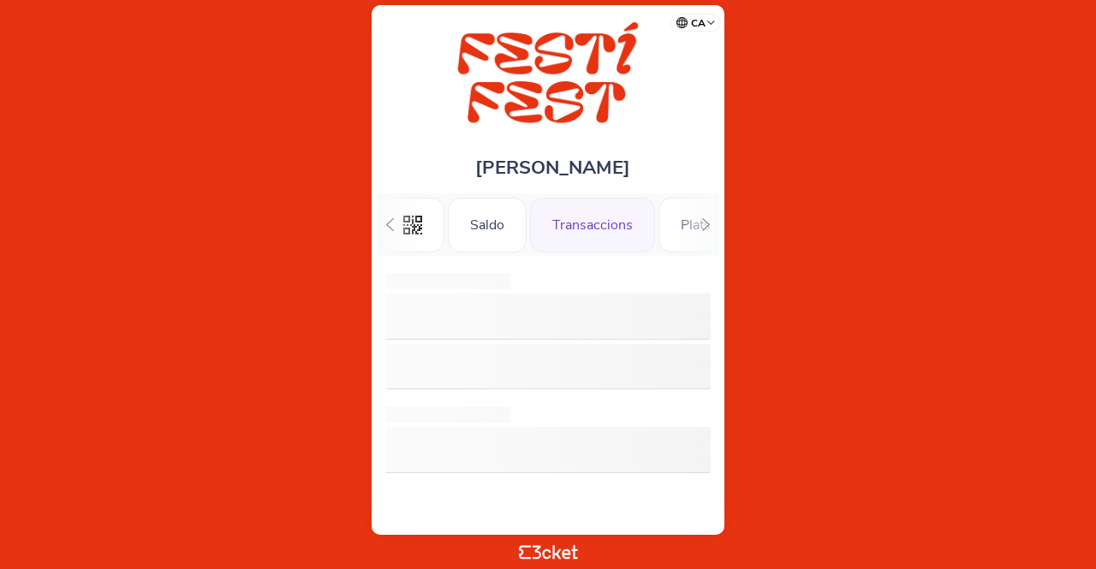
scroll to position [0, 43]
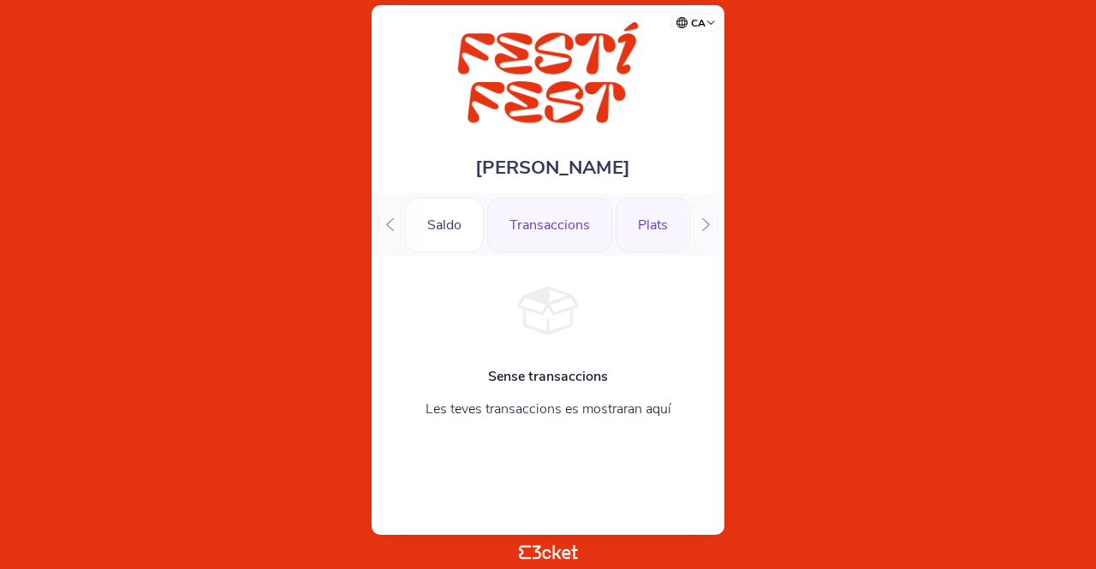
click at [654, 220] on div "Plats" at bounding box center [652, 225] width 74 height 55
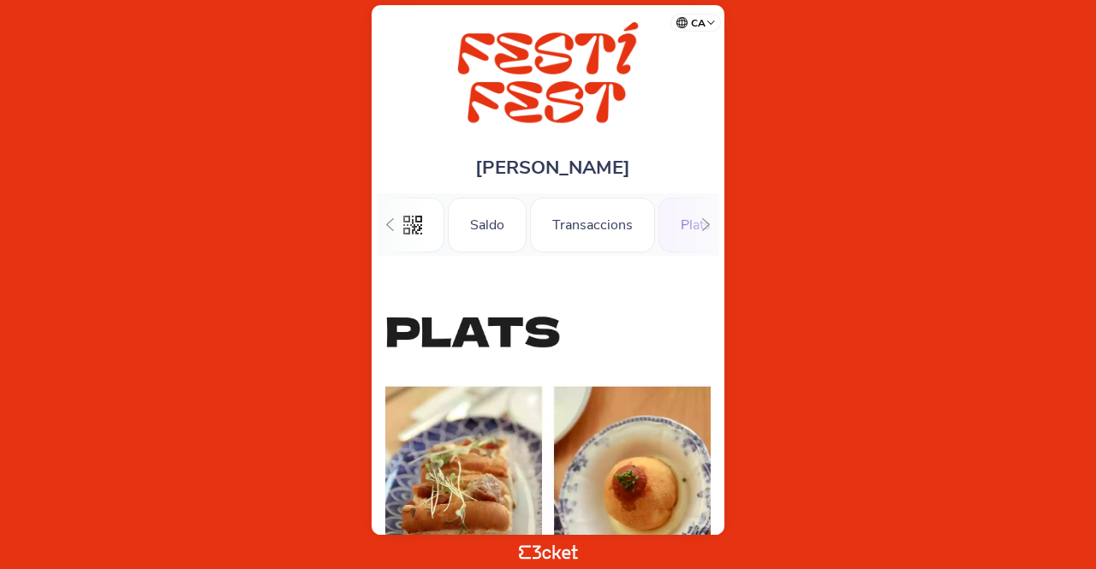
scroll to position [0, 145]
click at [635, 218] on div "Música" at bounding box center [634, 225] width 87 height 55
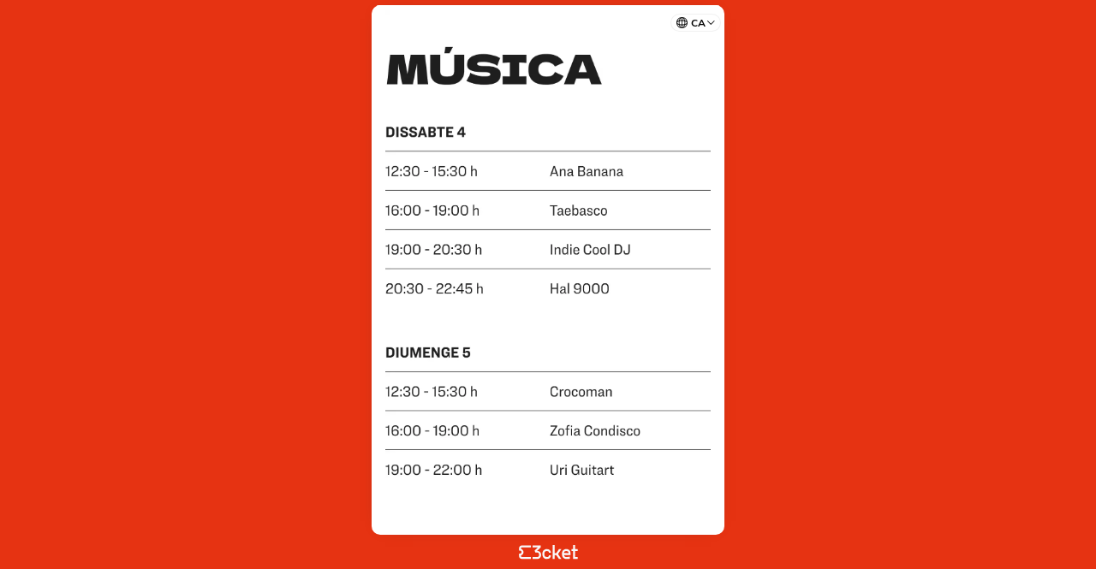
scroll to position [92, 0]
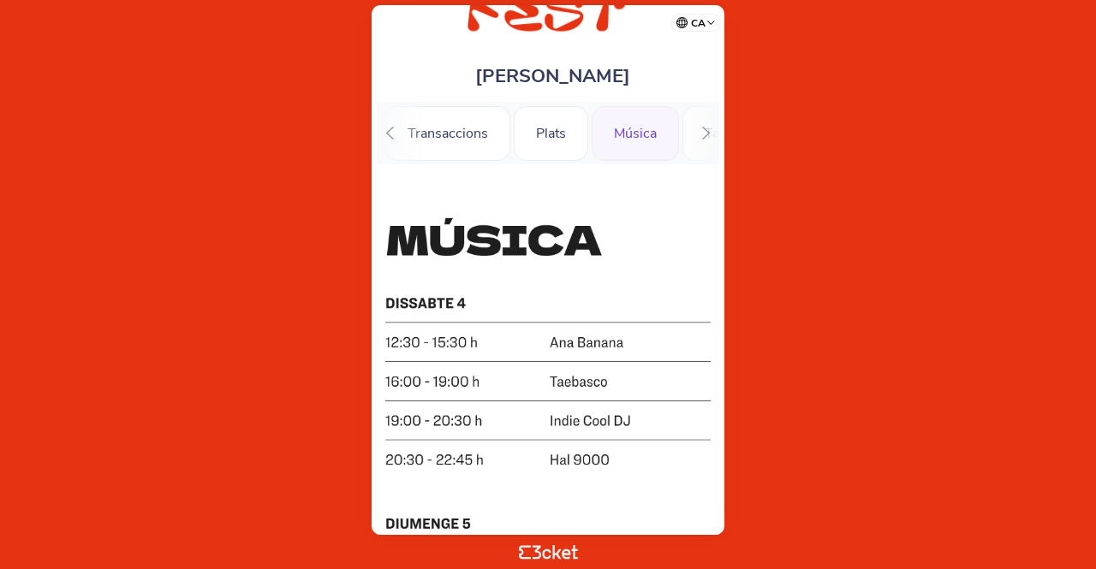
click at [709, 132] on icon at bounding box center [706, 133] width 8 height 13
click at [390, 131] on icon at bounding box center [389, 133] width 13 height 13
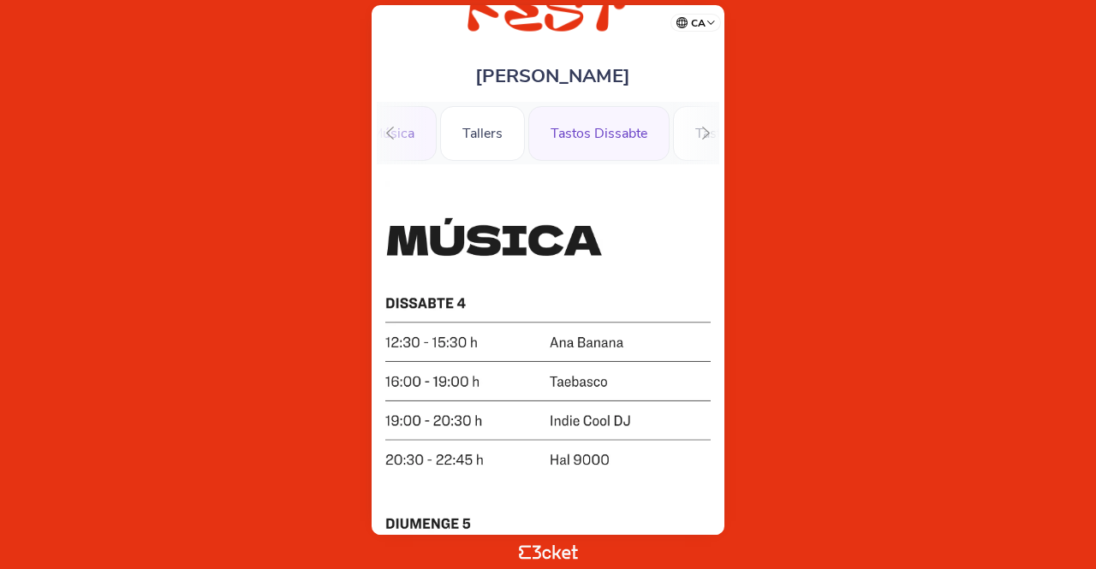
scroll to position [0, 378]
click at [591, 138] on div "Tastos Dissabte" at bounding box center [607, 133] width 141 height 55
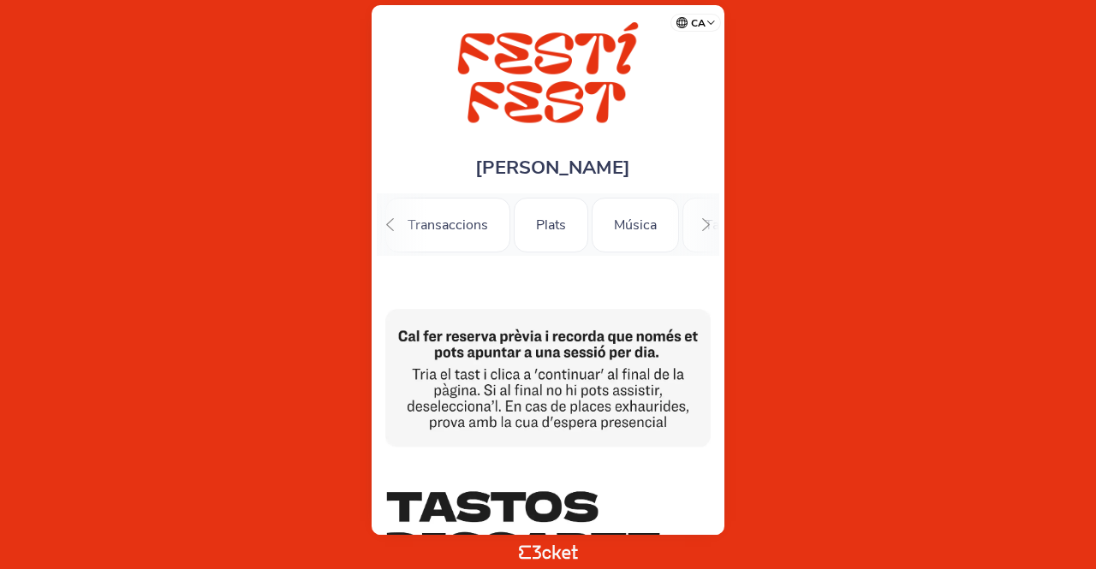
click at [176, 53] on body "ca Português ([GEOGRAPHIC_DATA]) English Español Catalan [DEMOGRAPHIC_DATA] [PE…" at bounding box center [548, 284] width 1082 height 555
